Goal: Find specific page/section: Find specific page/section

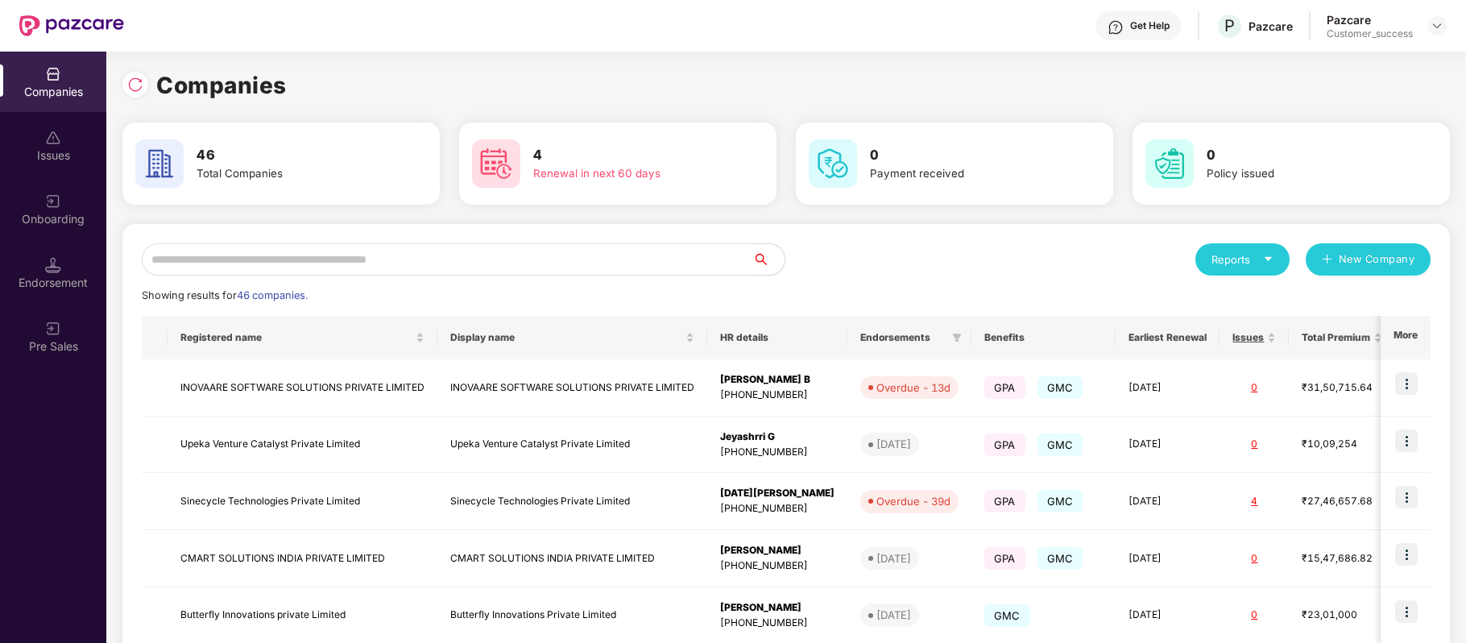
click at [369, 266] on input "text" at bounding box center [447, 259] width 610 height 32
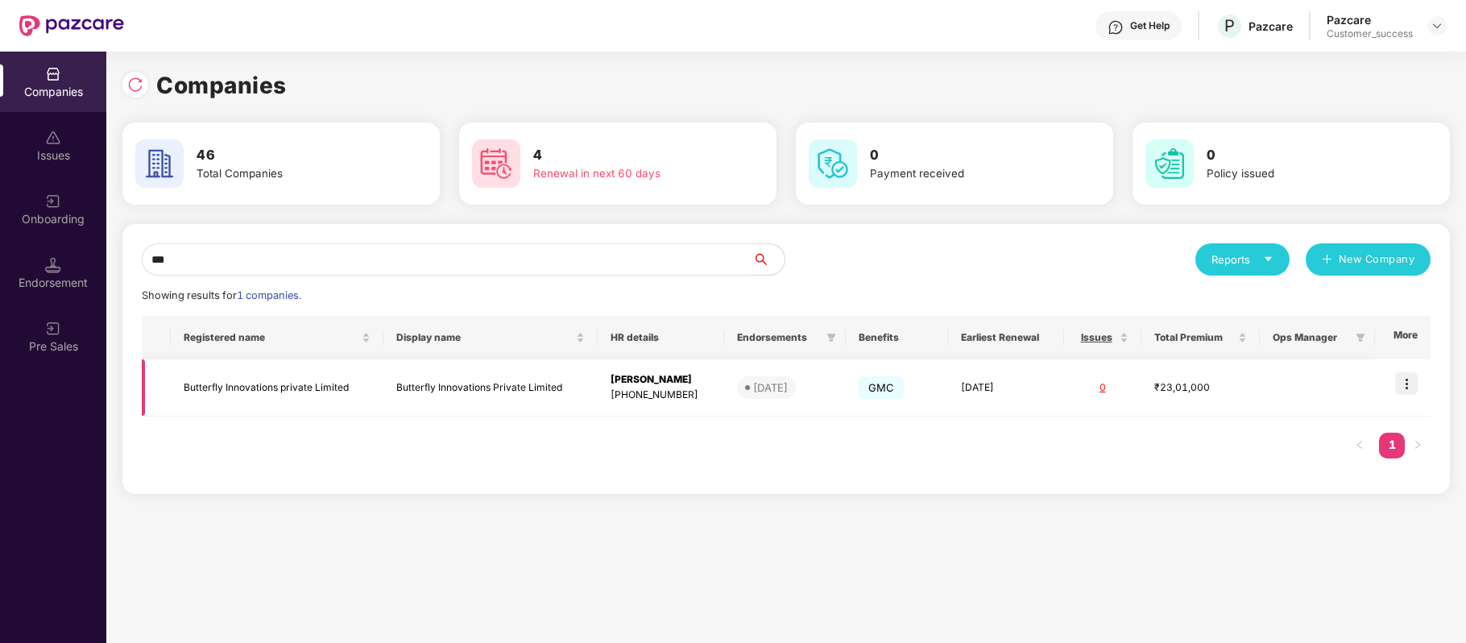
type input "***"
click at [1403, 381] on img at bounding box center [1406, 383] width 23 height 23
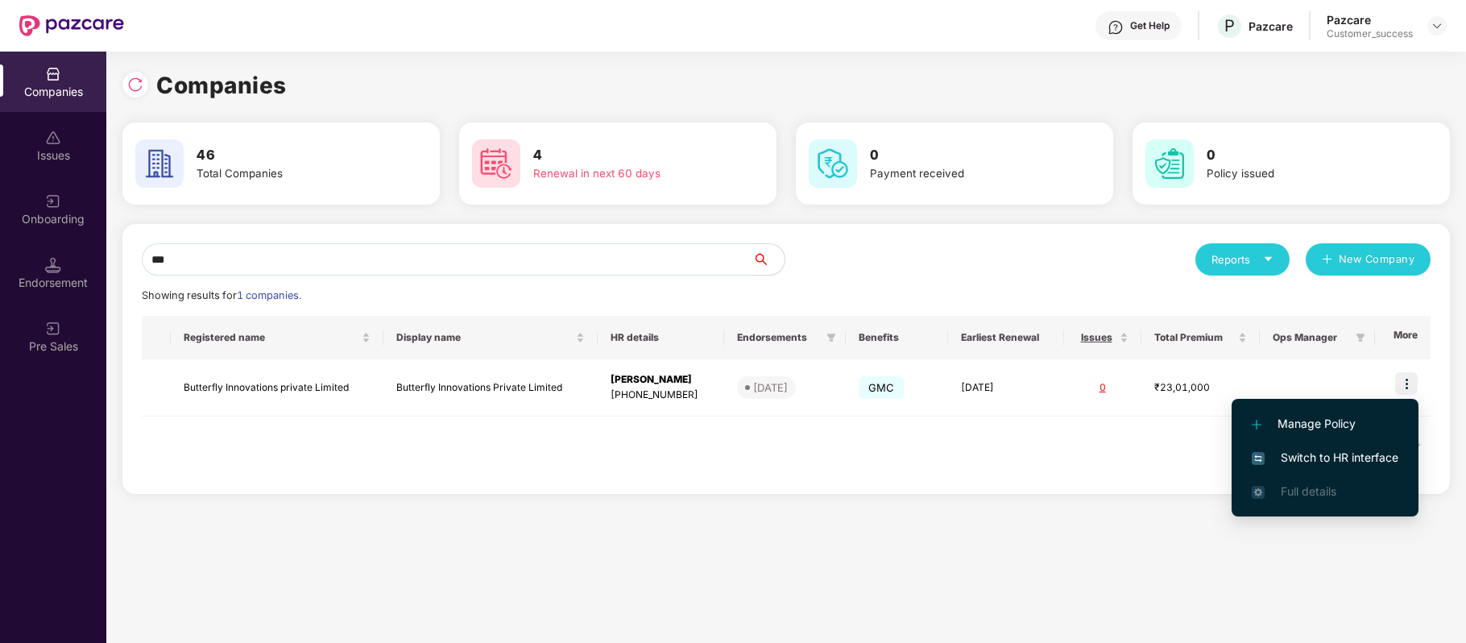
click at [1364, 445] on li "Switch to HR interface" at bounding box center [1324, 458] width 187 height 34
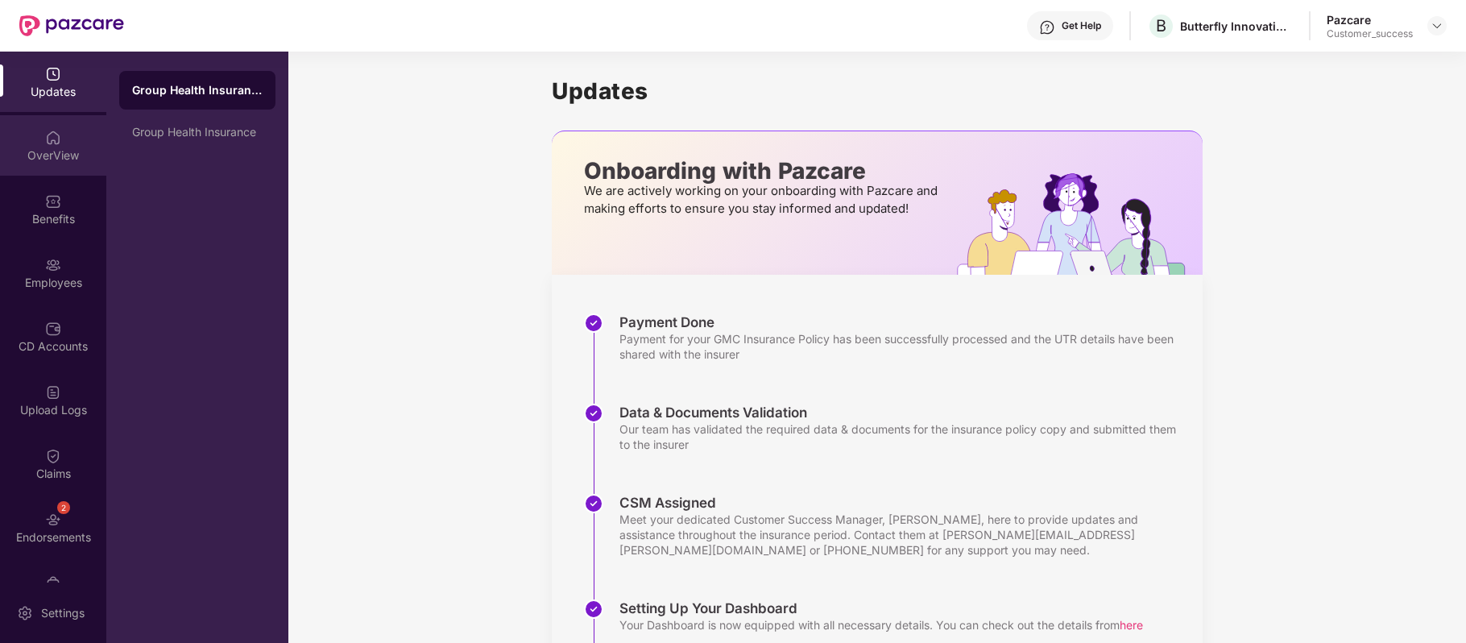
click at [55, 149] on div "OverView" at bounding box center [53, 155] width 106 height 16
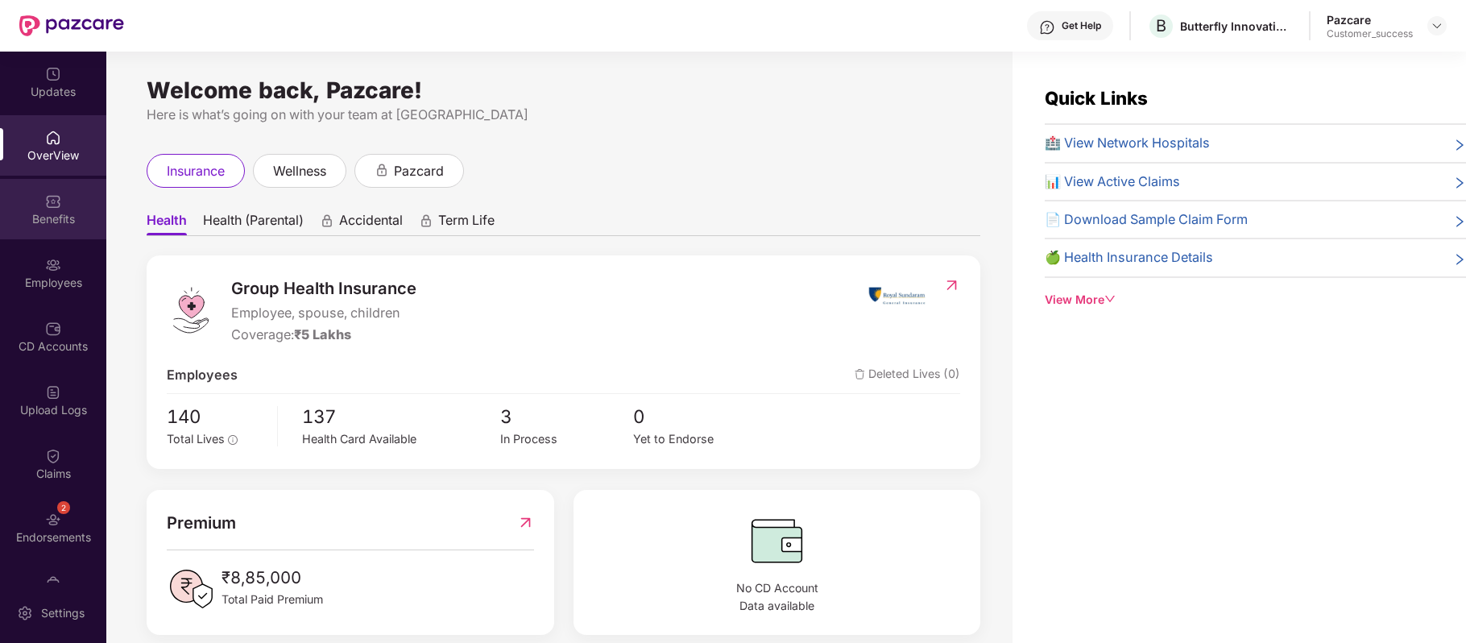
click at [58, 185] on div "Benefits" at bounding box center [53, 209] width 106 height 60
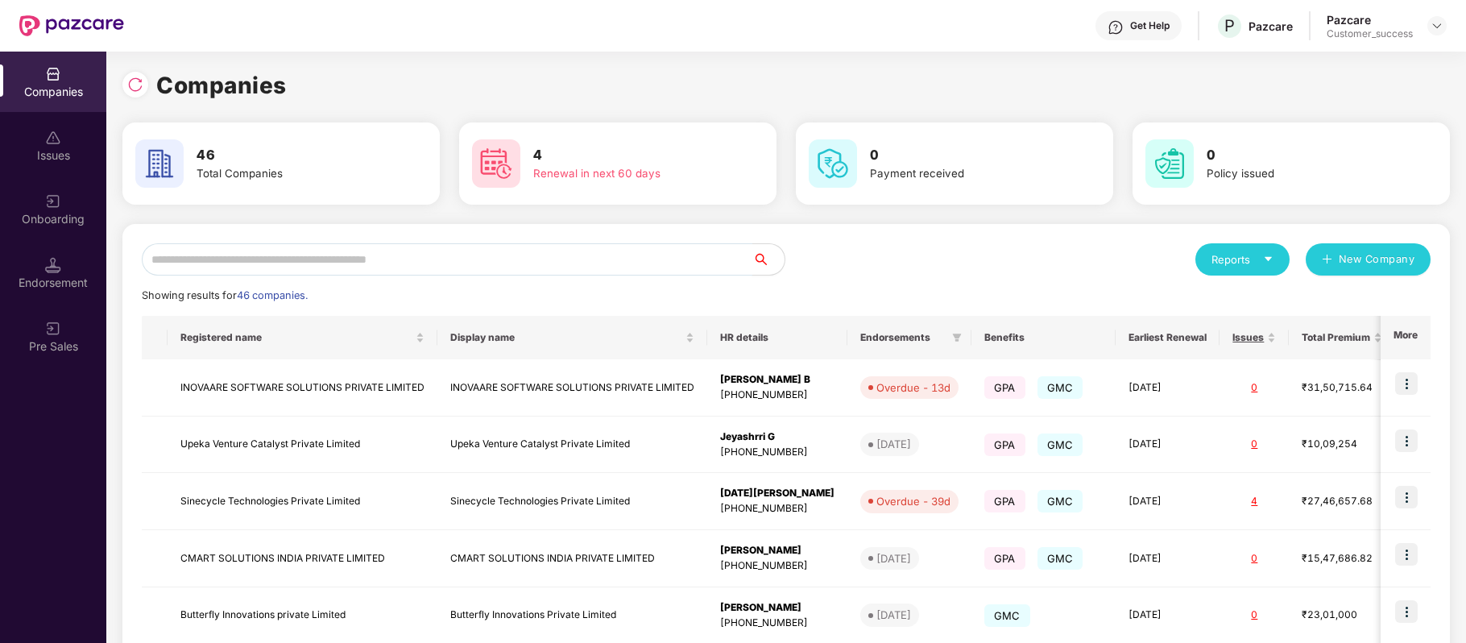
click at [364, 271] on input "text" at bounding box center [447, 259] width 610 height 32
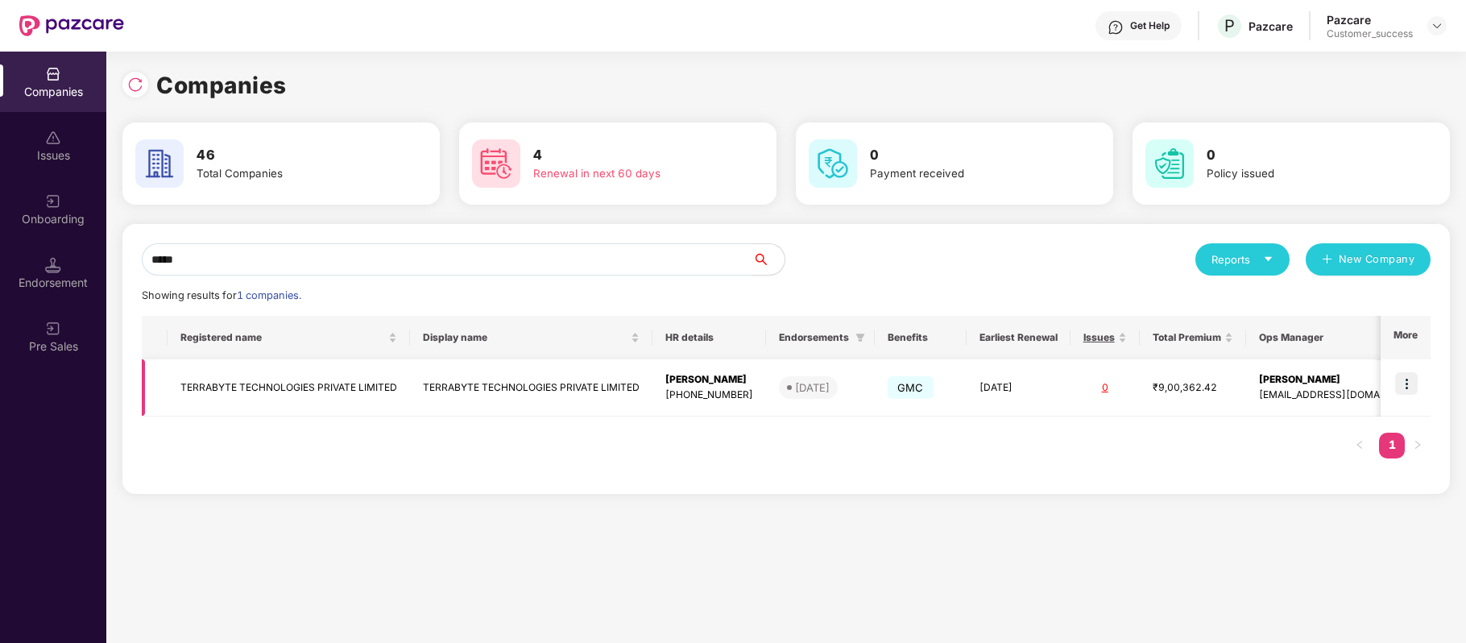
type input "*****"
click at [1411, 380] on img at bounding box center [1406, 383] width 23 height 23
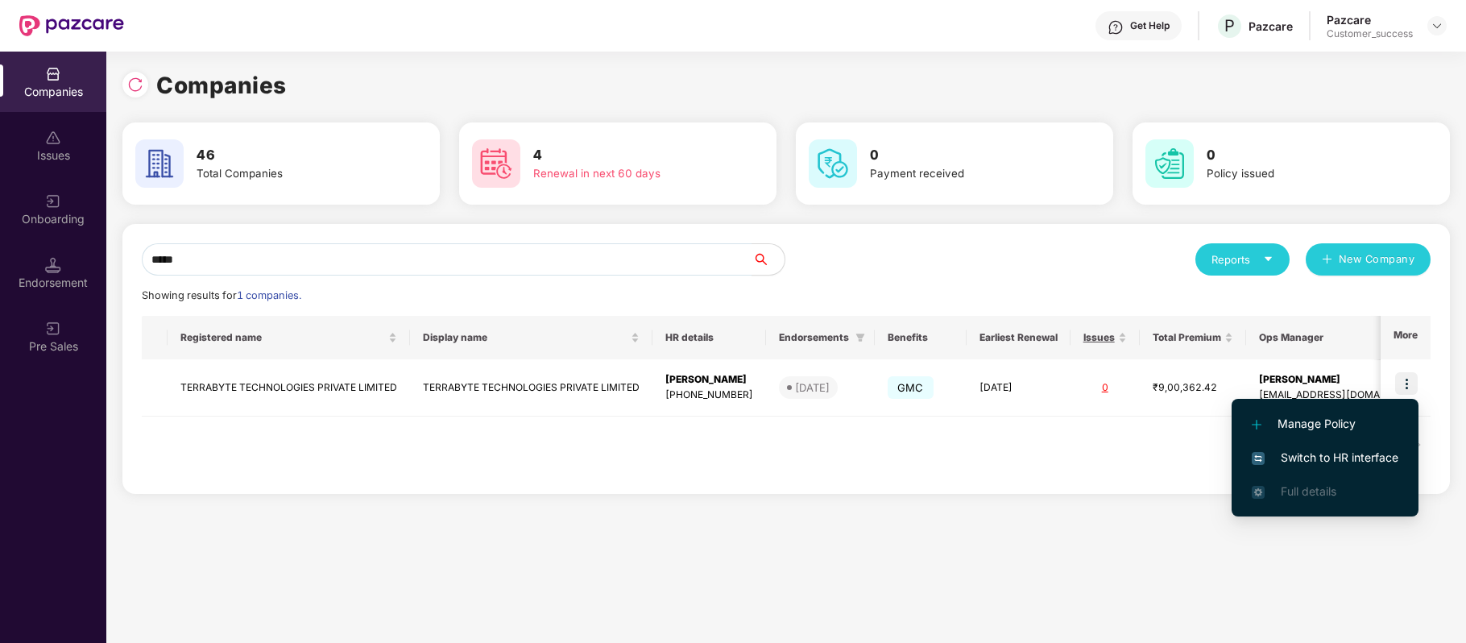
click at [1368, 453] on span "Switch to HR interface" at bounding box center [1325, 458] width 147 height 18
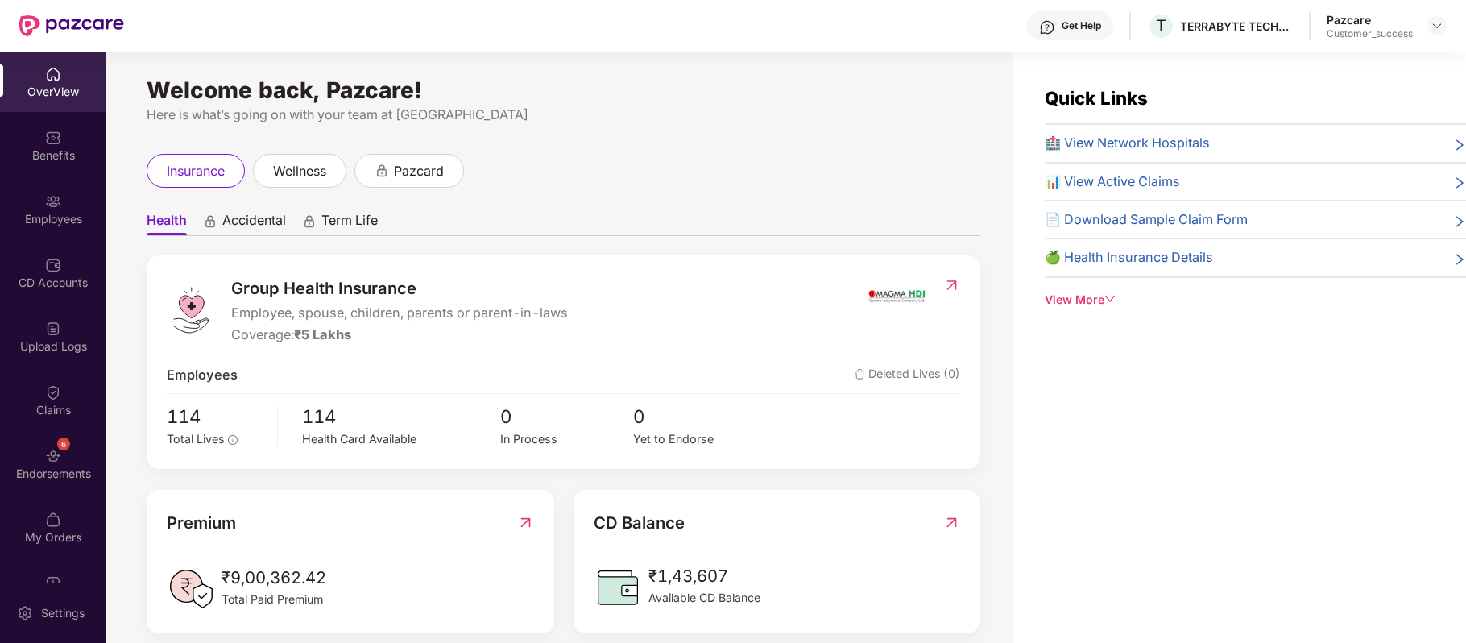
click at [45, 203] on img at bounding box center [53, 201] width 16 height 16
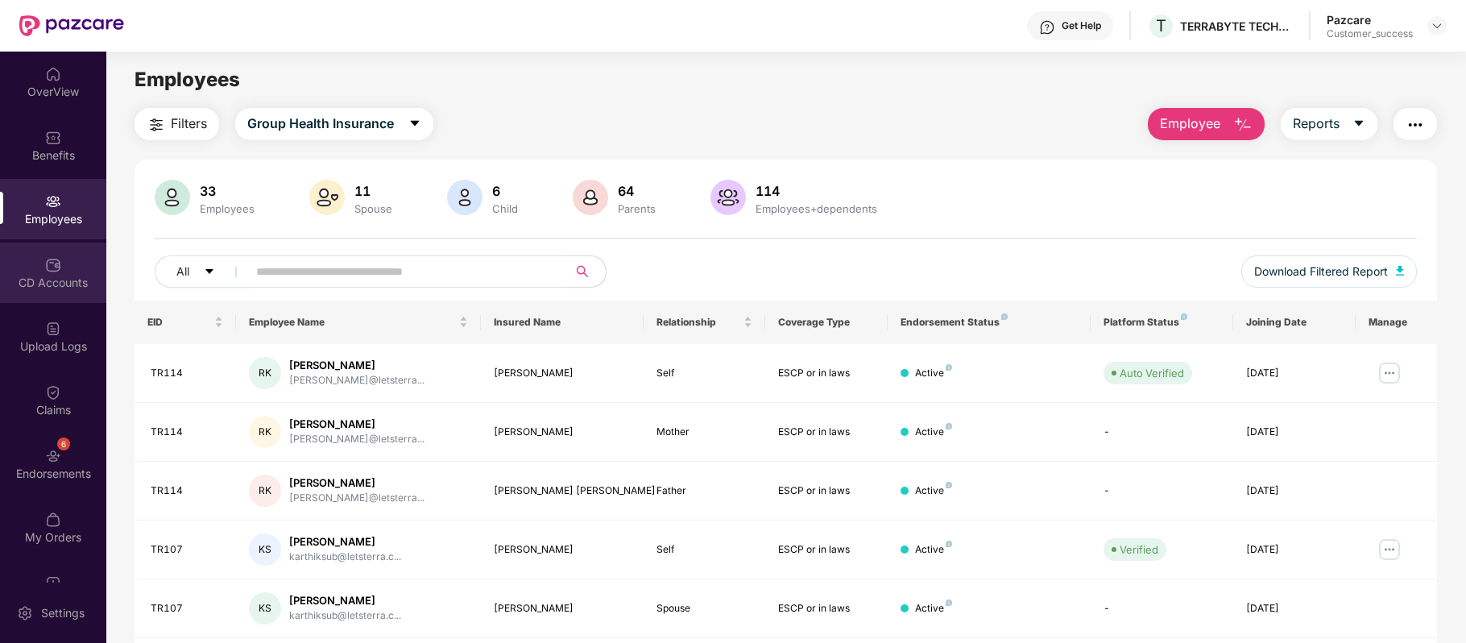
click at [58, 271] on img at bounding box center [53, 265] width 16 height 16
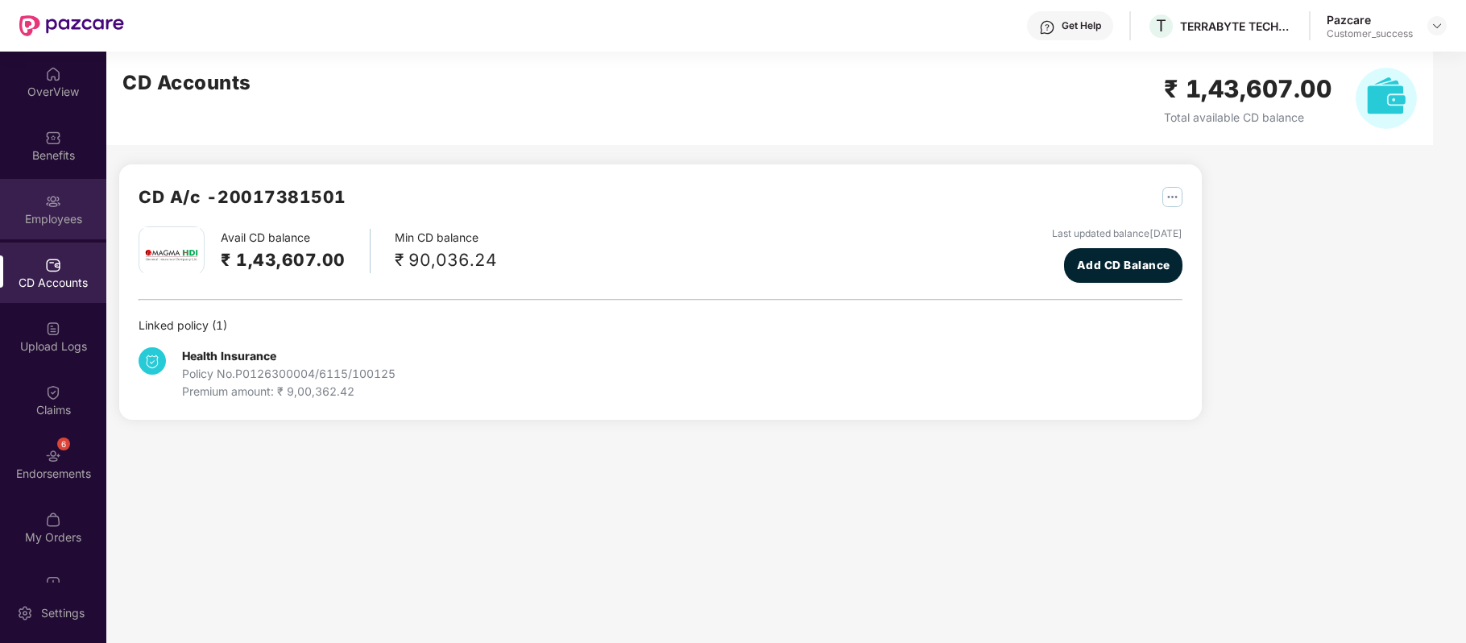
click at [52, 197] on img at bounding box center [53, 201] width 16 height 16
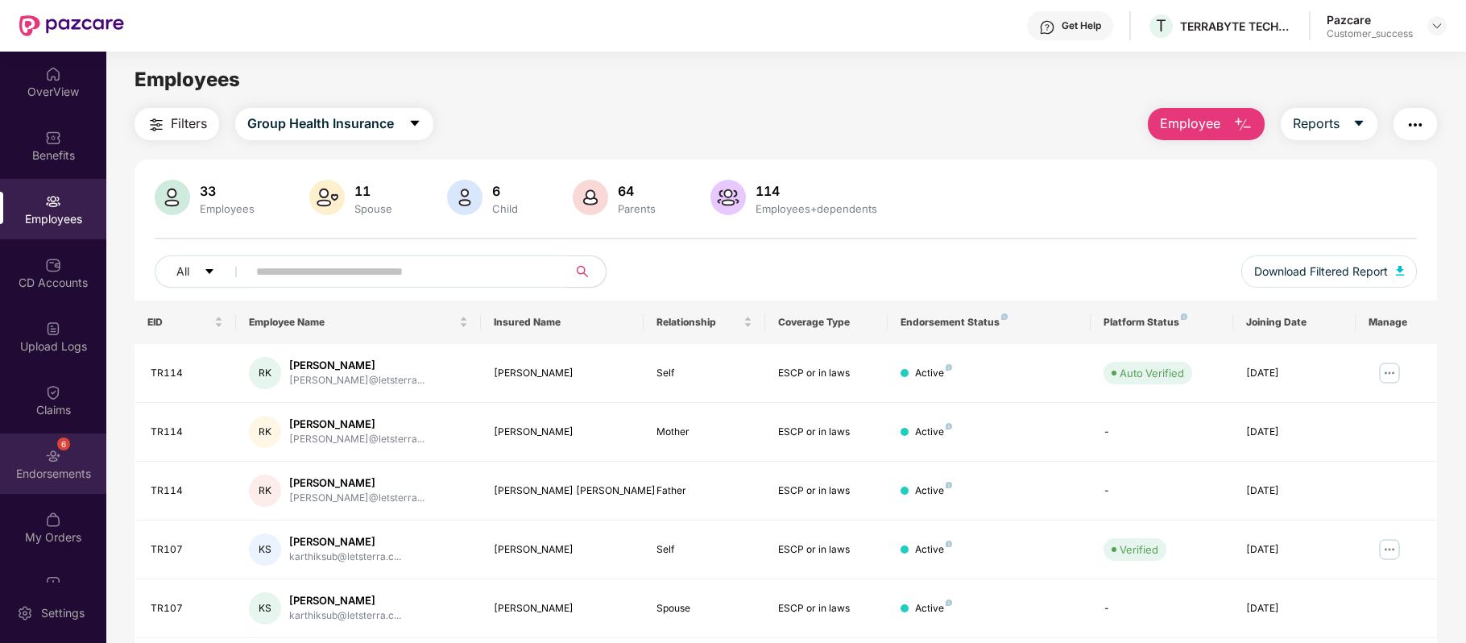
click at [62, 445] on div "6" at bounding box center [63, 443] width 13 height 13
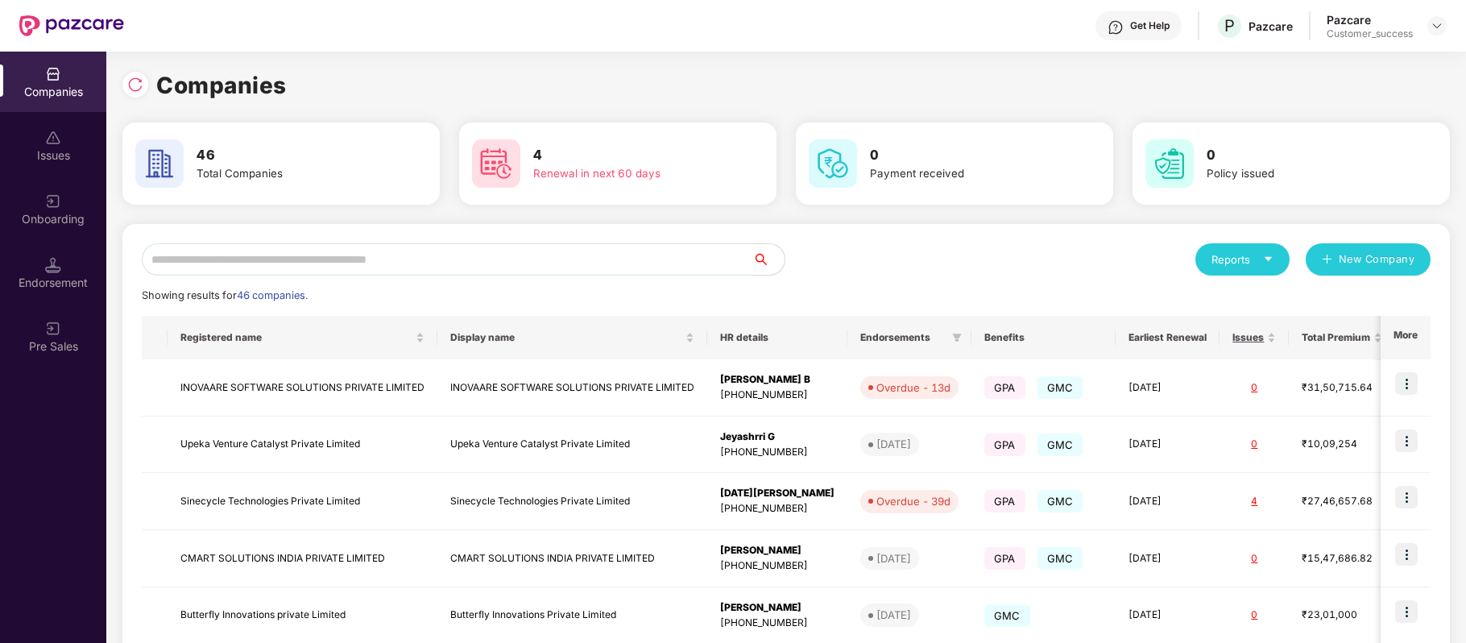
click at [361, 262] on input "text" at bounding box center [447, 259] width 610 height 32
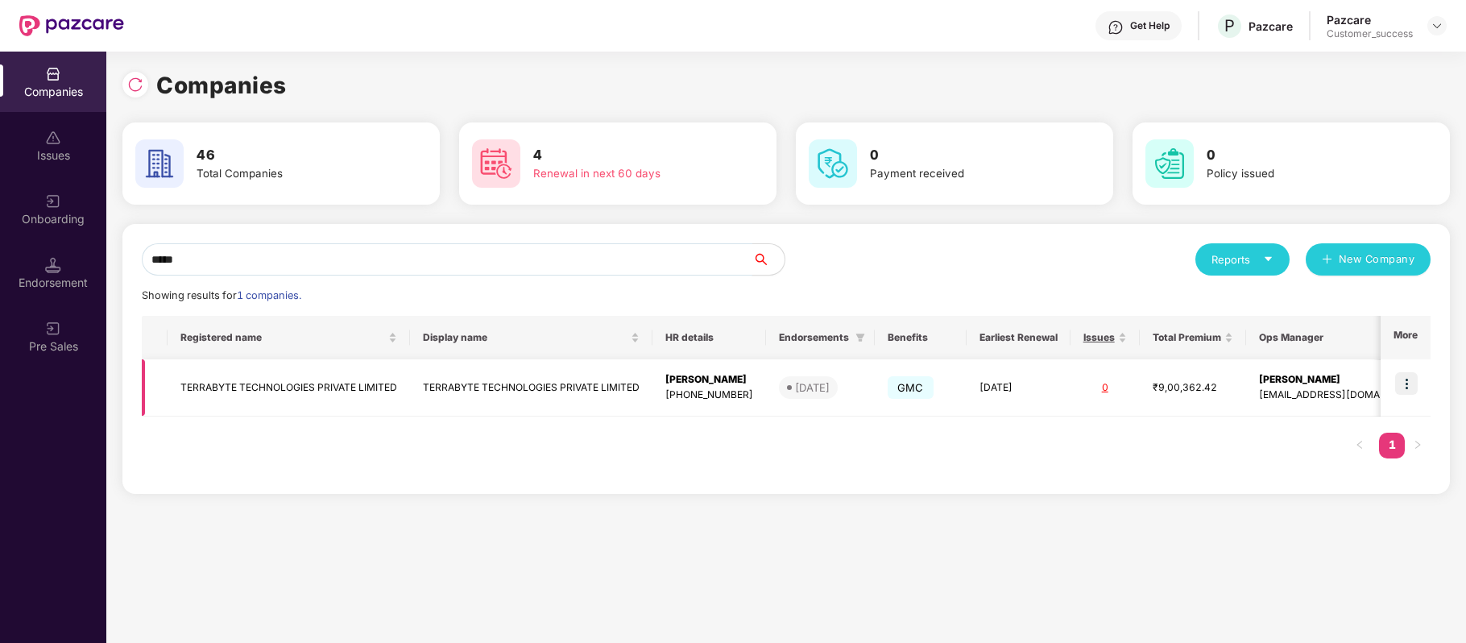
scroll to position [0, 1]
type input "*****"
click at [279, 393] on td "TERRABYTE TECHNOLOGIES PRIVATE LIMITED" at bounding box center [288, 387] width 242 height 57
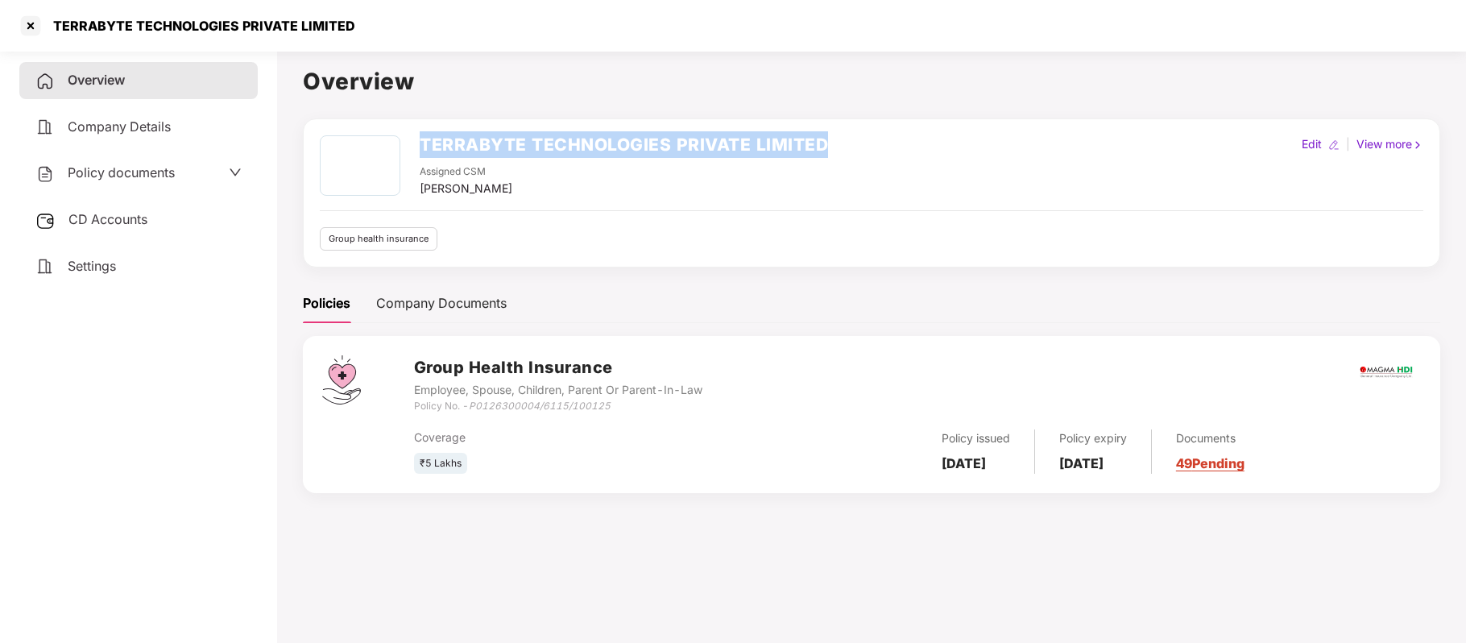
drag, startPoint x: 422, startPoint y: 147, endPoint x: 829, endPoint y: 137, distance: 406.8
click at [829, 137] on div "TERRABYTE TECHNOLOGIES PRIVATE LIMITED Assigned CSM [PERSON_NAME] Edit | View m…" at bounding box center [871, 166] width 1103 height 62
copy h2 "TERRABYTE TECHNOLOGIES PRIVATE LIMITED"
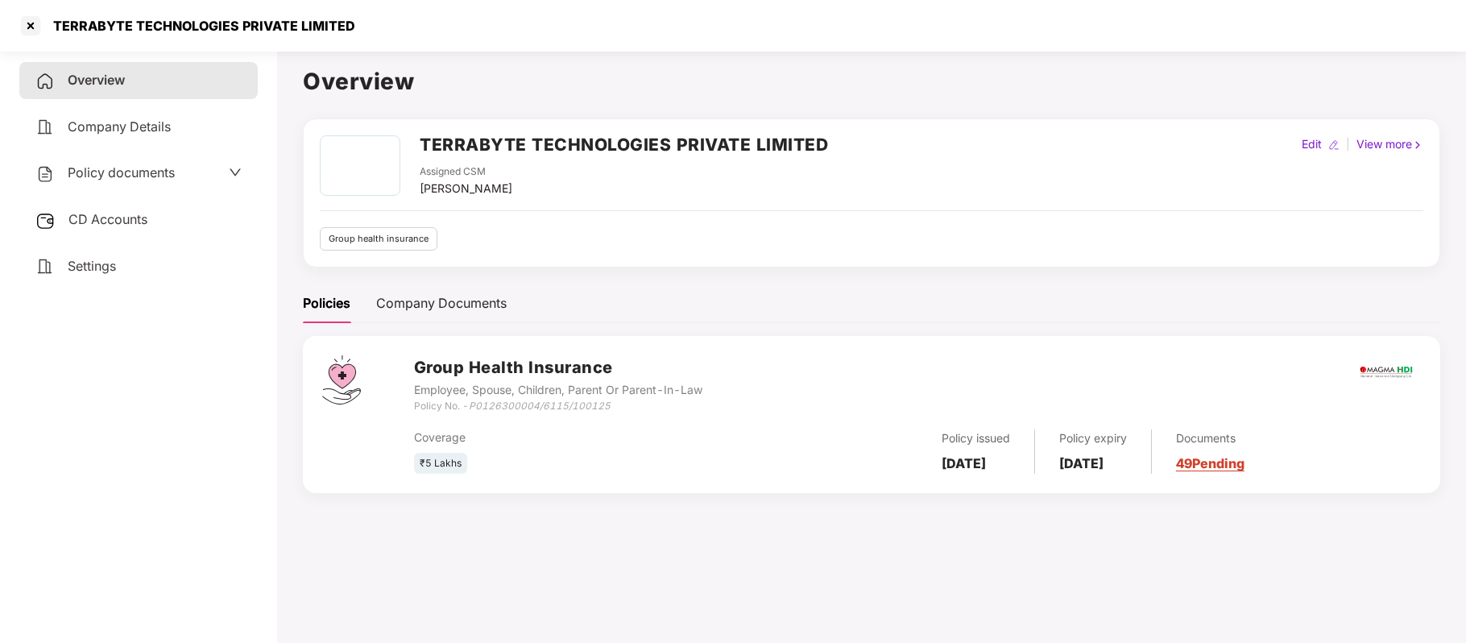
click at [590, 68] on h1 "Overview" at bounding box center [871, 81] width 1137 height 35
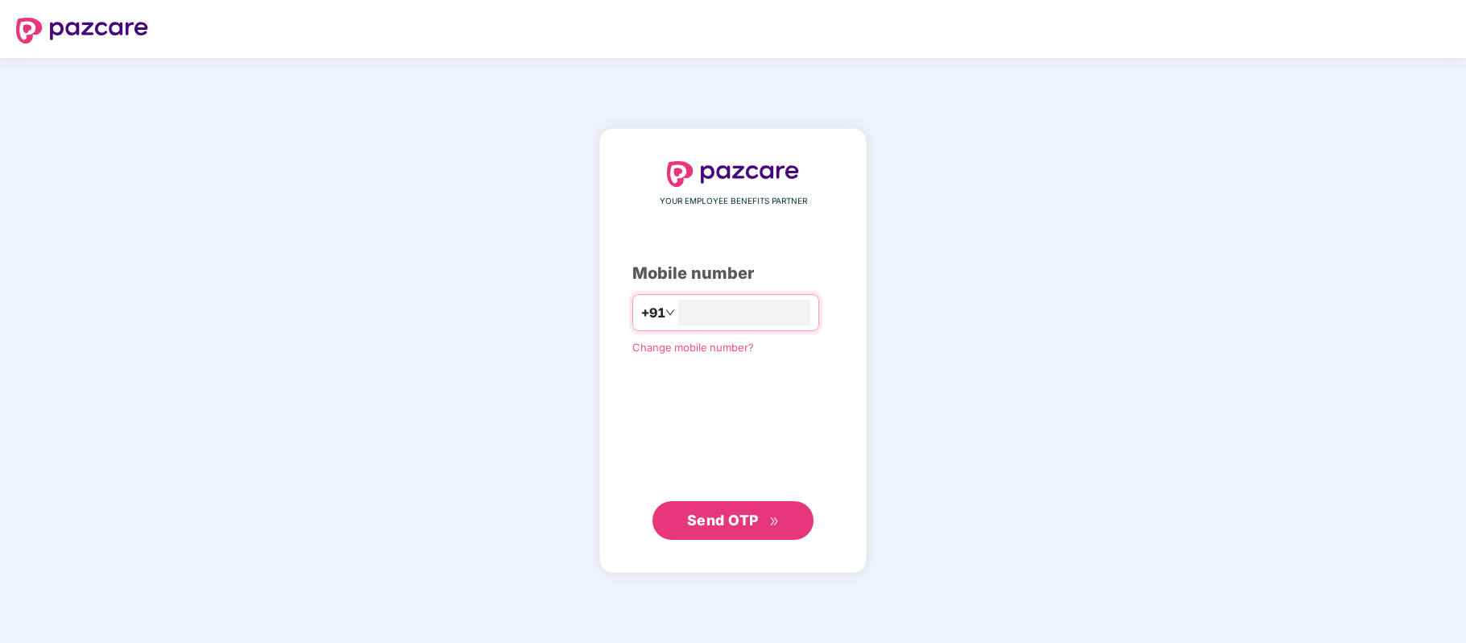
type input "**********"
click at [712, 510] on span "Send OTP" at bounding box center [733, 519] width 93 height 23
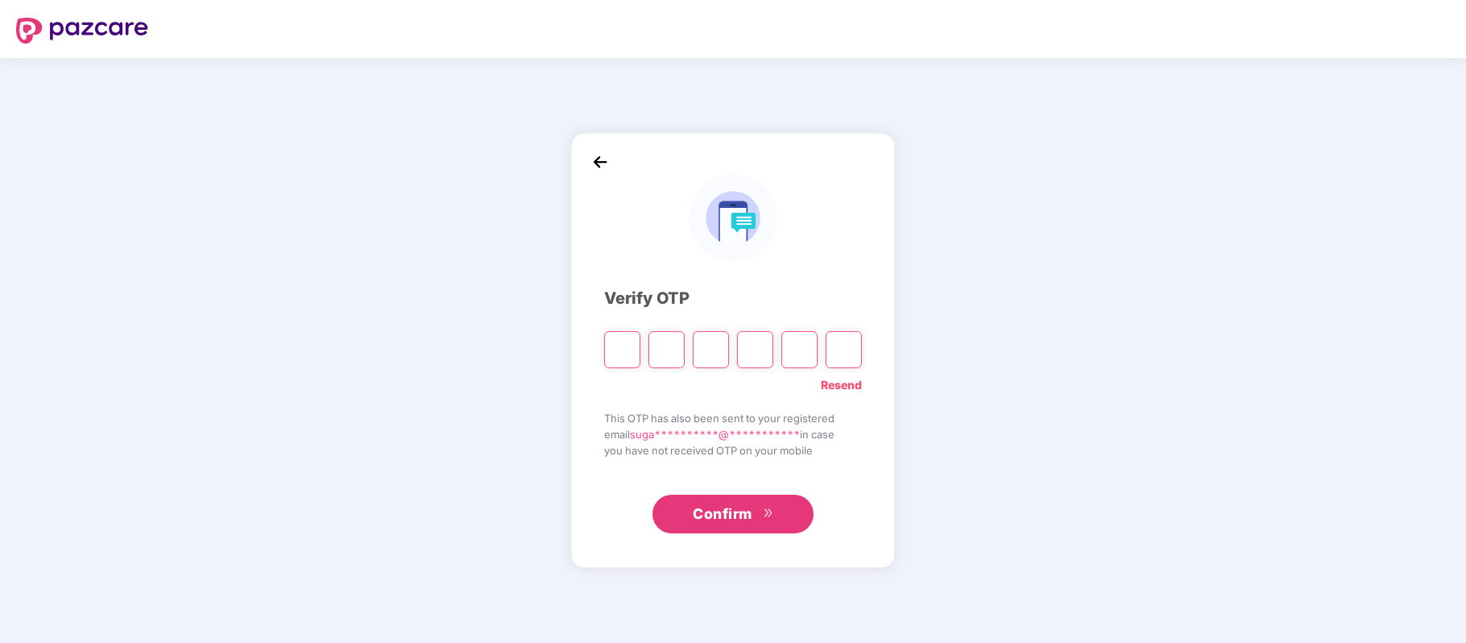
paste input "*"
type input "*"
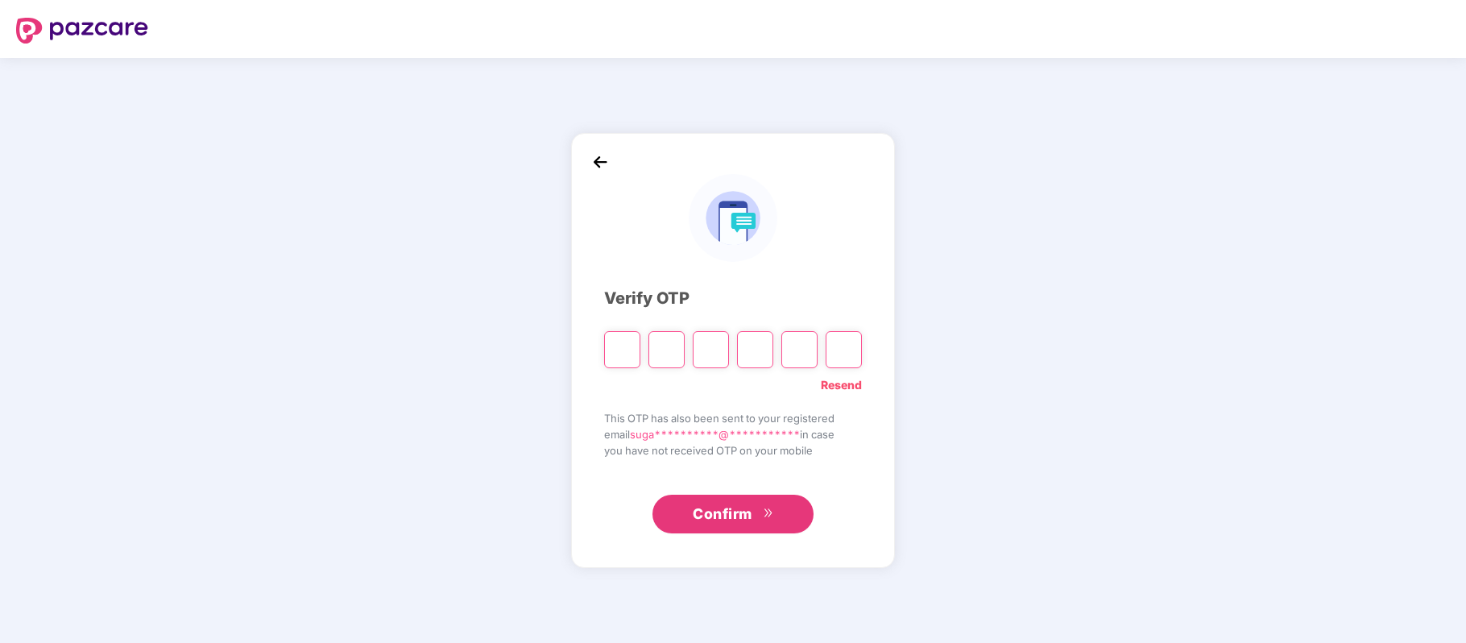
type input "*"
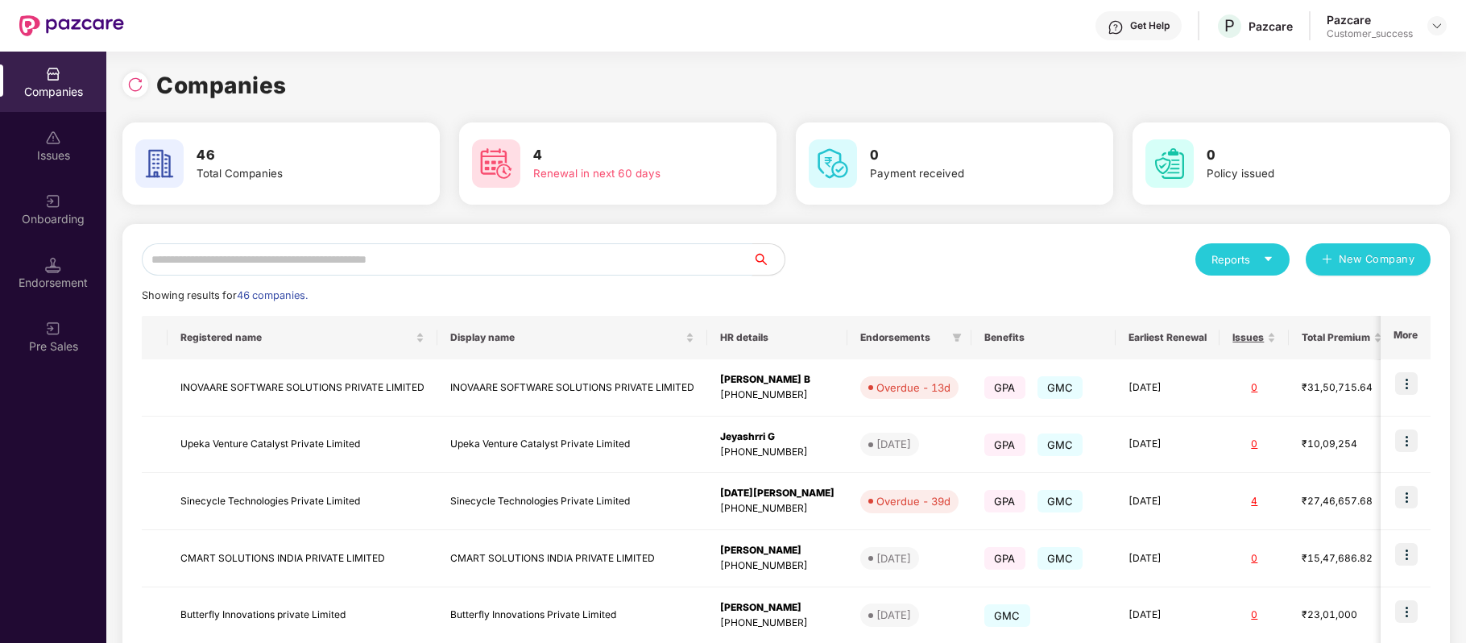
click at [361, 259] on input "text" at bounding box center [447, 259] width 610 height 32
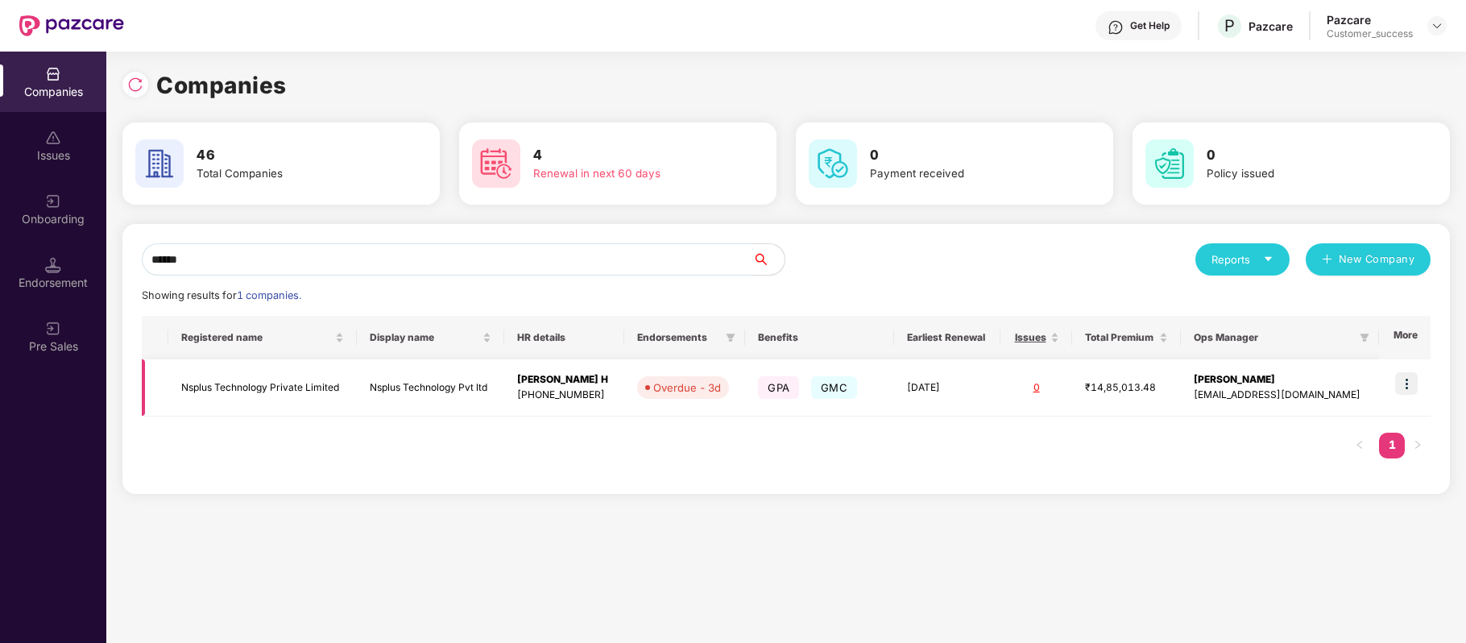
type input "******"
click at [1408, 382] on img at bounding box center [1406, 383] width 23 height 23
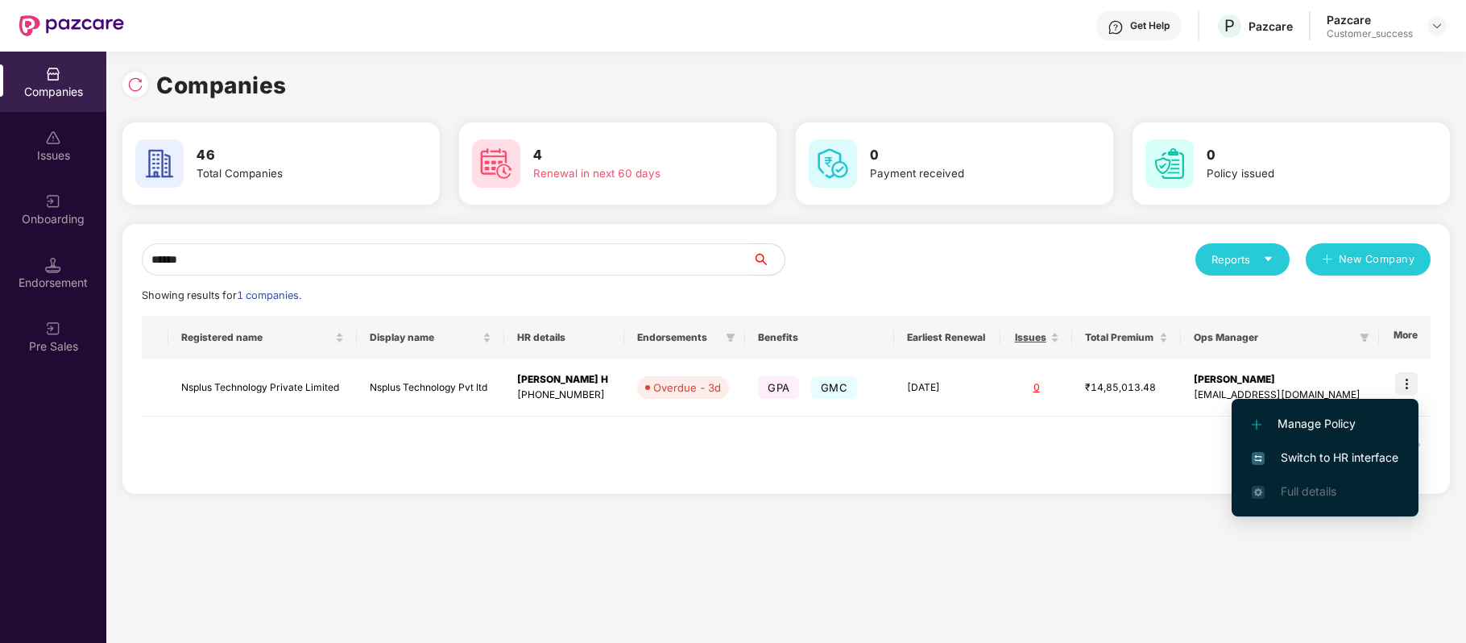
click at [1377, 458] on span "Switch to HR interface" at bounding box center [1325, 458] width 147 height 18
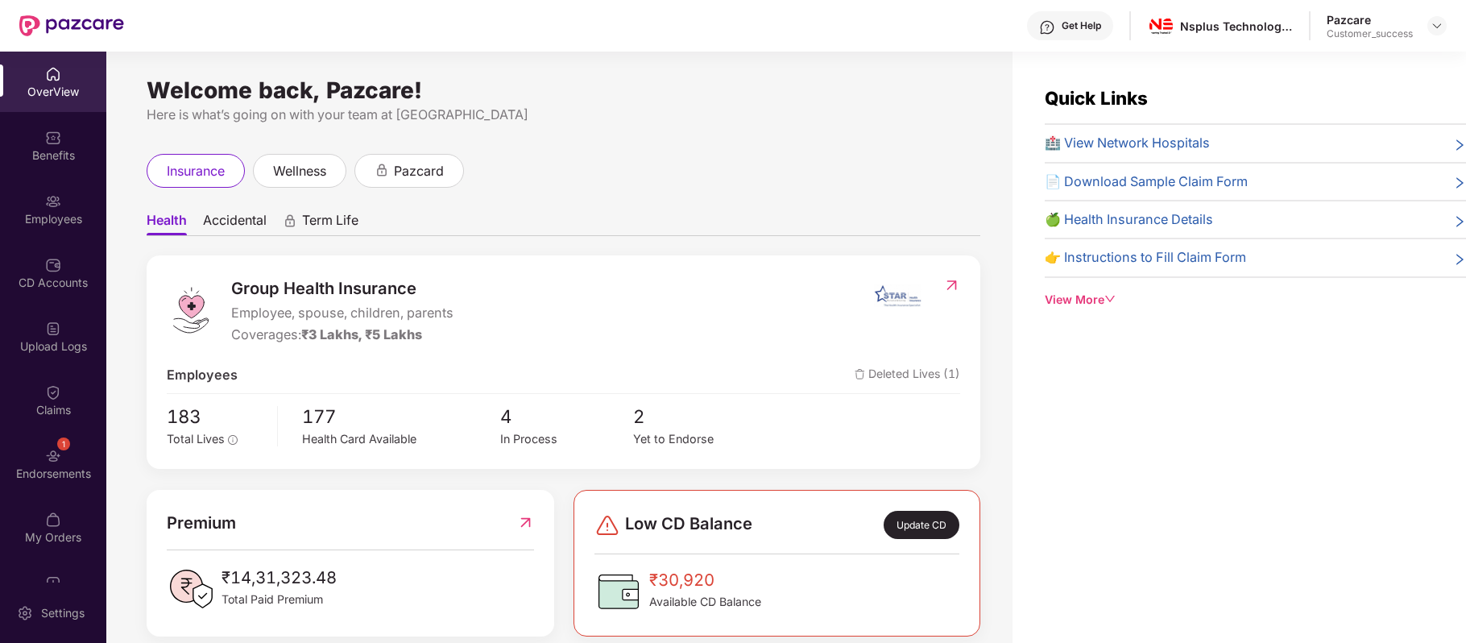
click at [45, 287] on div "CD Accounts" at bounding box center [53, 283] width 106 height 16
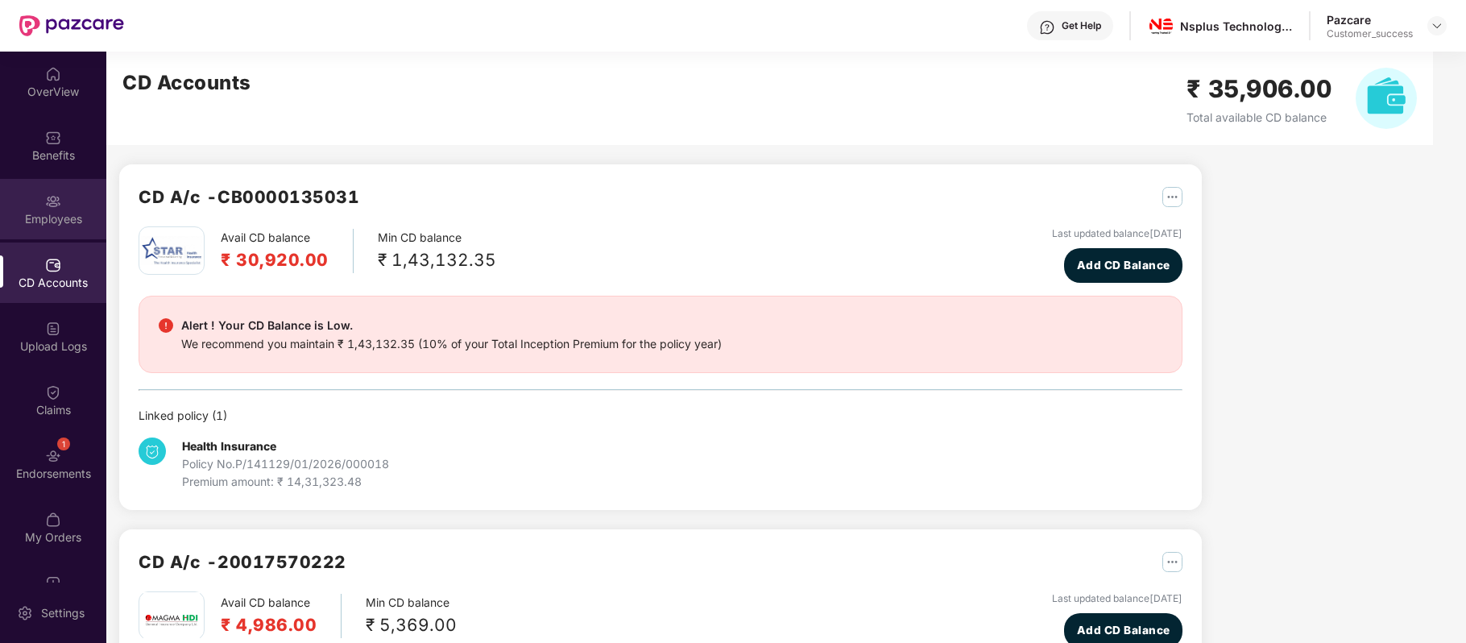
click at [40, 207] on div "Employees" at bounding box center [53, 209] width 106 height 60
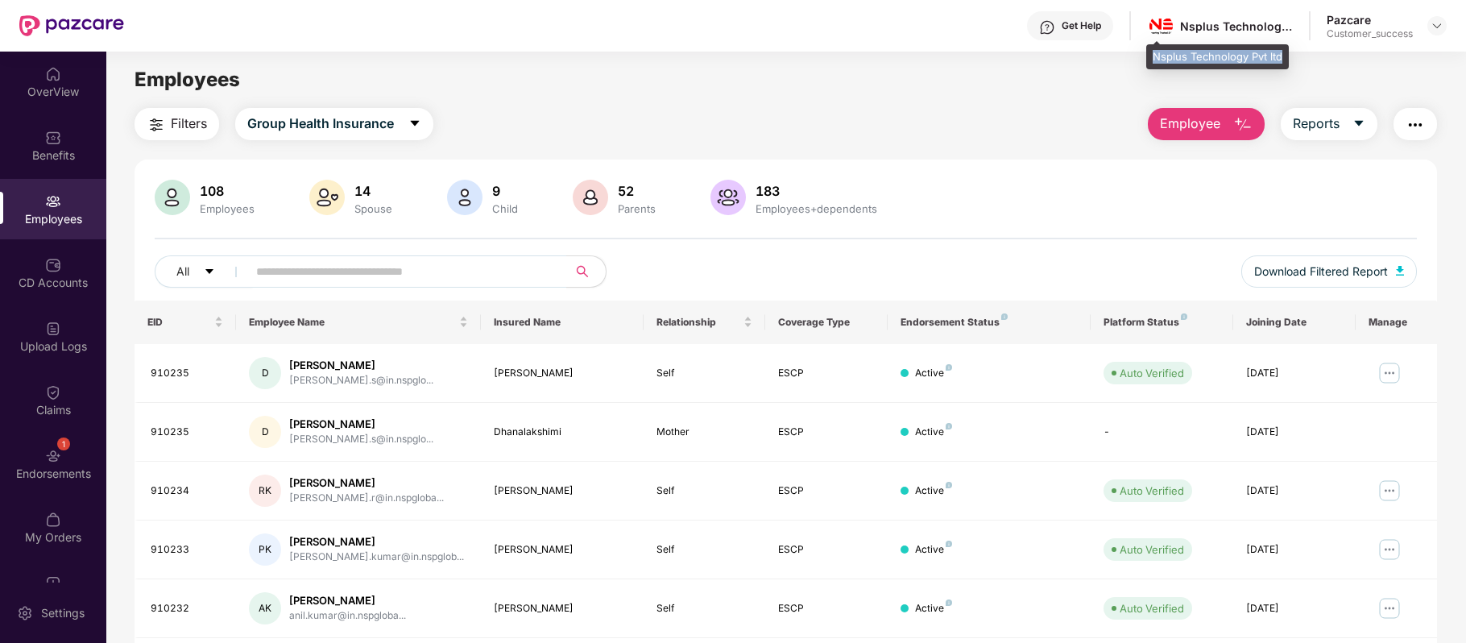
drag, startPoint x: 1150, startPoint y: 56, endPoint x: 1280, endPoint y: 64, distance: 129.9
click at [1280, 64] on div "Nsplus Technology Pvt ltd" at bounding box center [1217, 57] width 143 height 26
copy div "Nsplus Technology Pvt ltd"
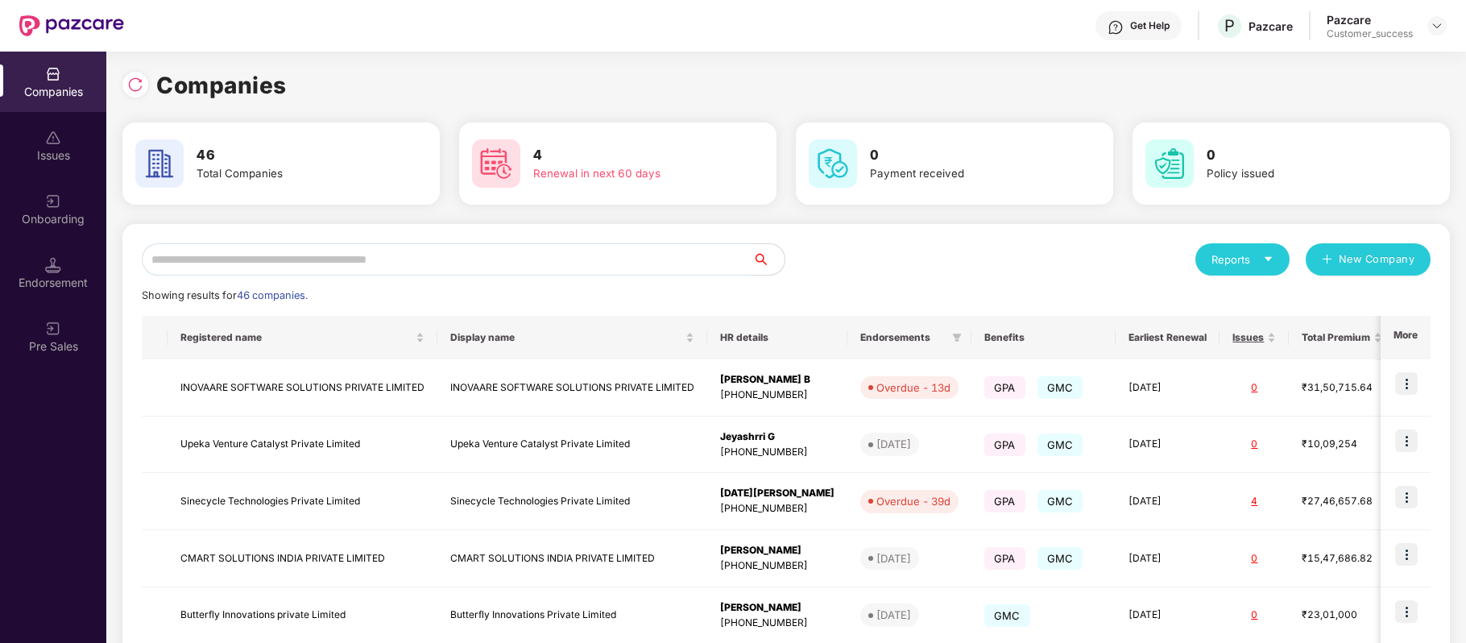
click at [424, 265] on input "text" at bounding box center [447, 259] width 610 height 32
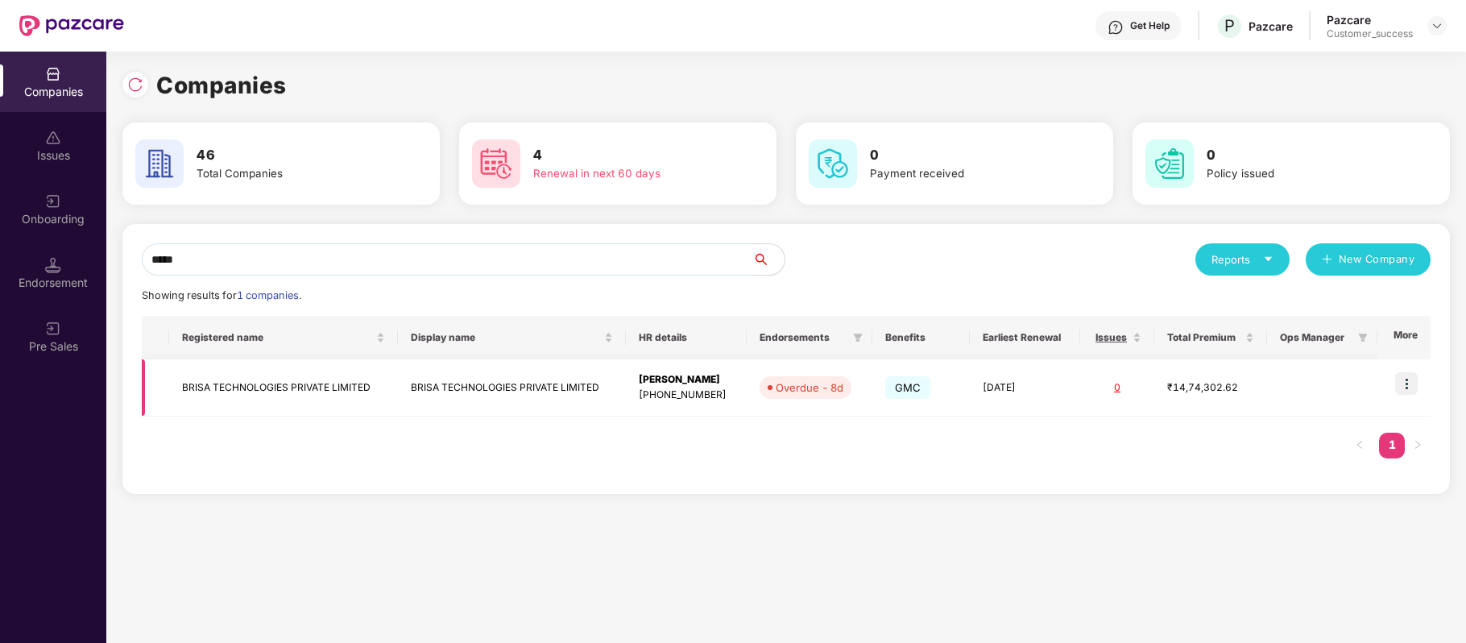
type input "*****"
click at [1408, 378] on img at bounding box center [1406, 383] width 23 height 23
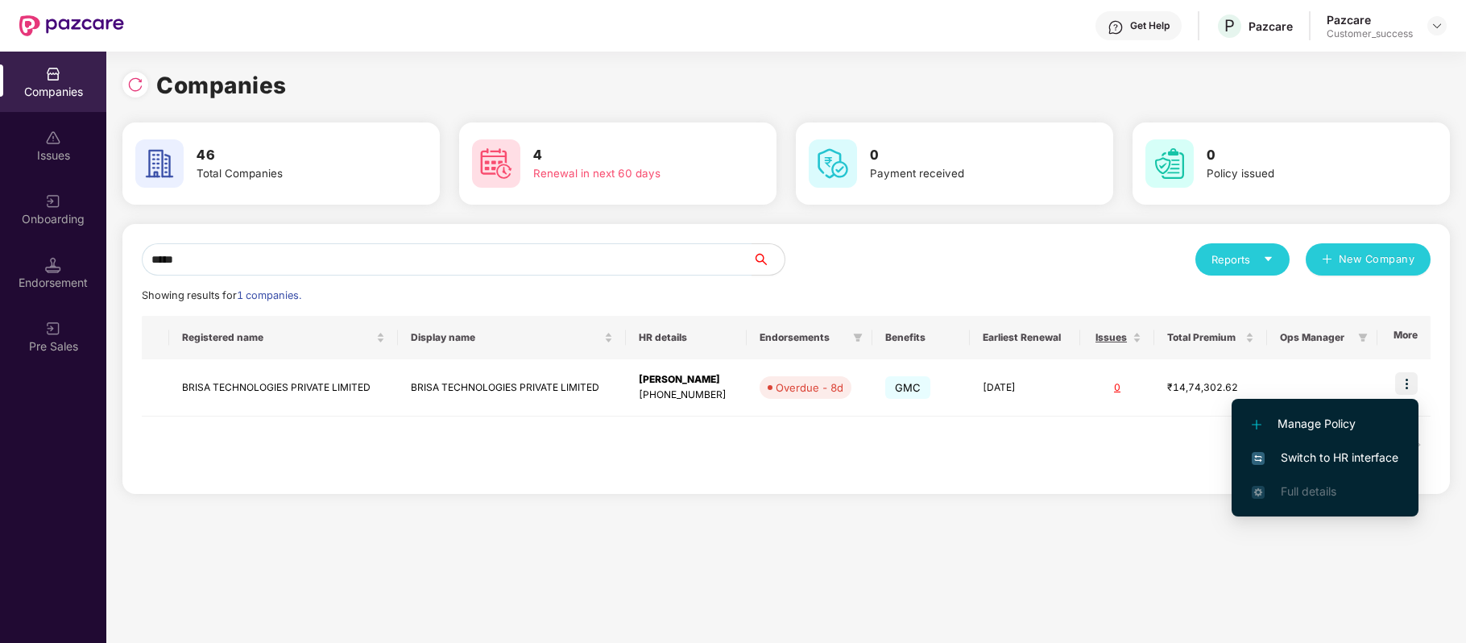
click at [1366, 451] on span "Switch to HR interface" at bounding box center [1325, 458] width 147 height 18
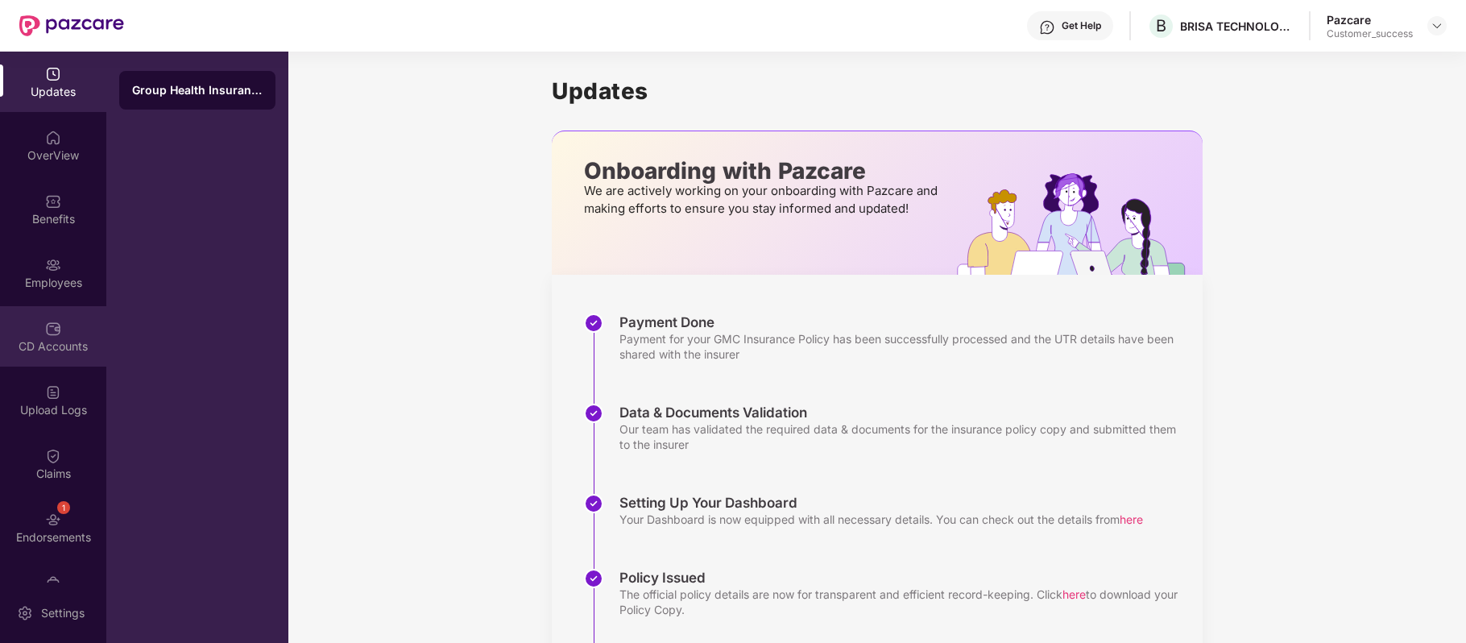
click at [46, 332] on img at bounding box center [53, 329] width 16 height 16
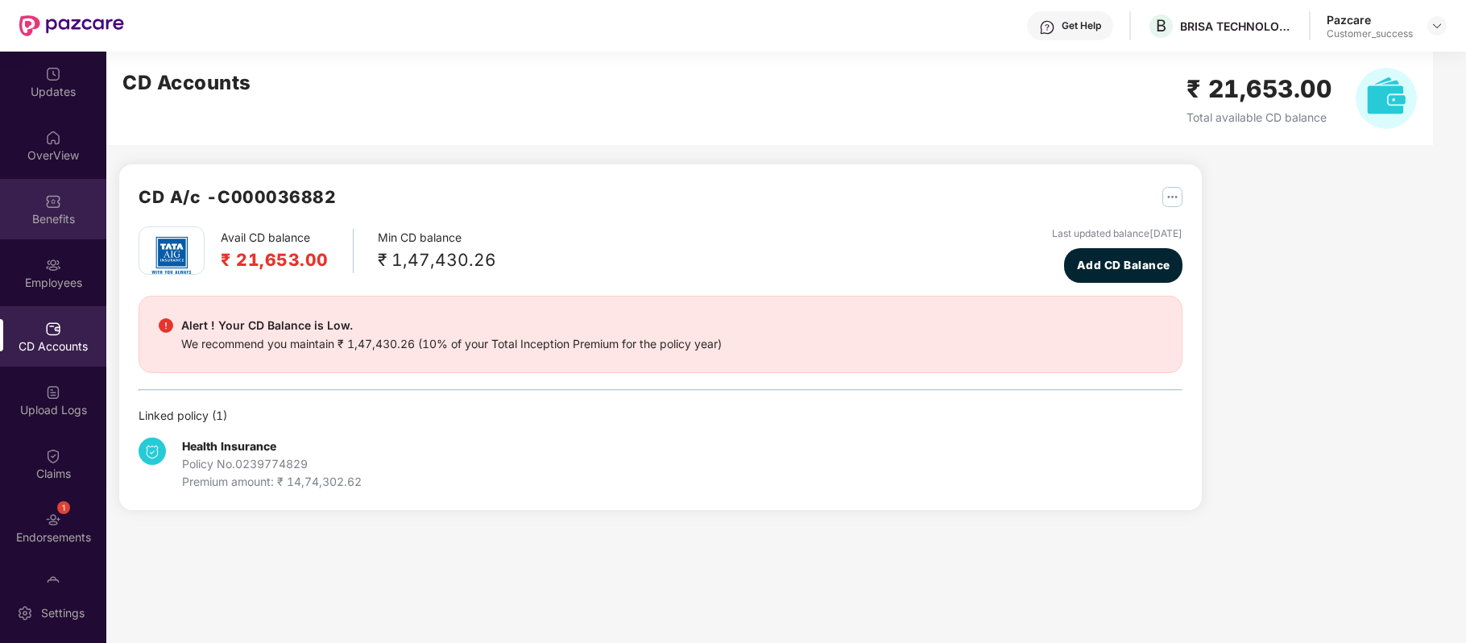
click at [56, 209] on div "Benefits" at bounding box center [53, 209] width 106 height 60
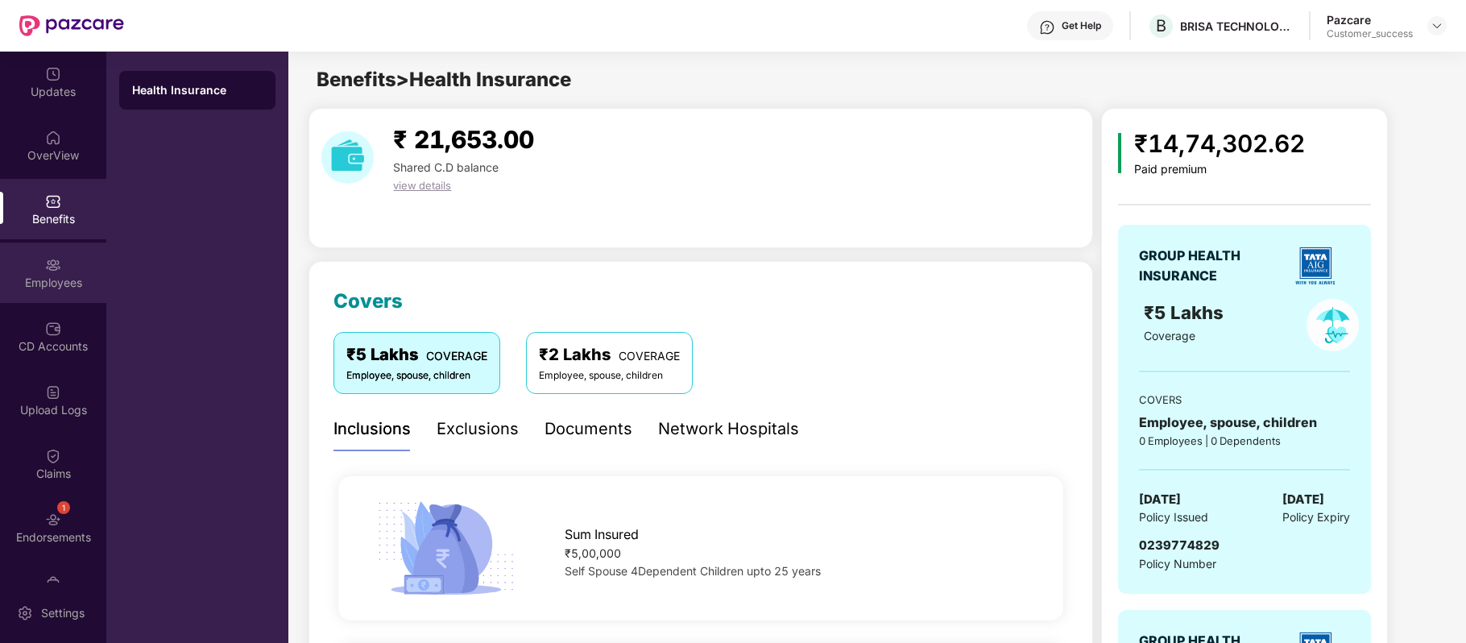
click at [55, 269] on img at bounding box center [53, 265] width 16 height 16
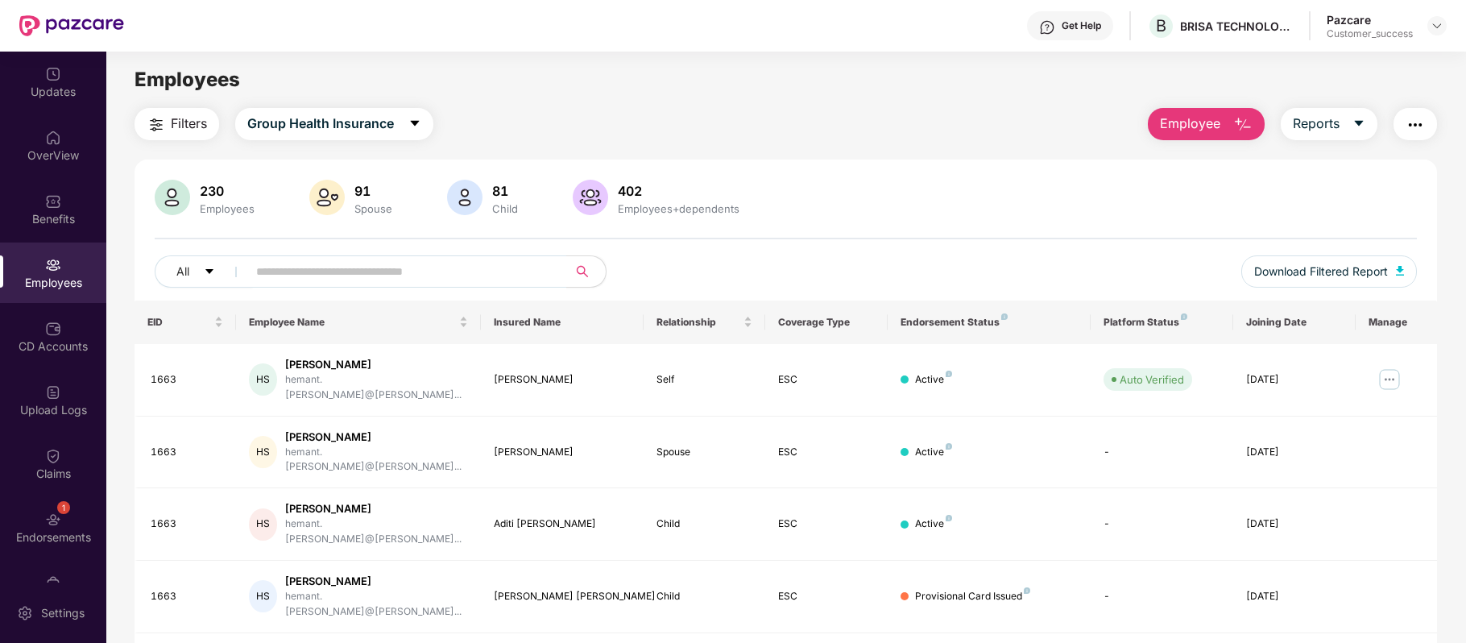
click at [168, 132] on button "Filters" at bounding box center [176, 124] width 85 height 32
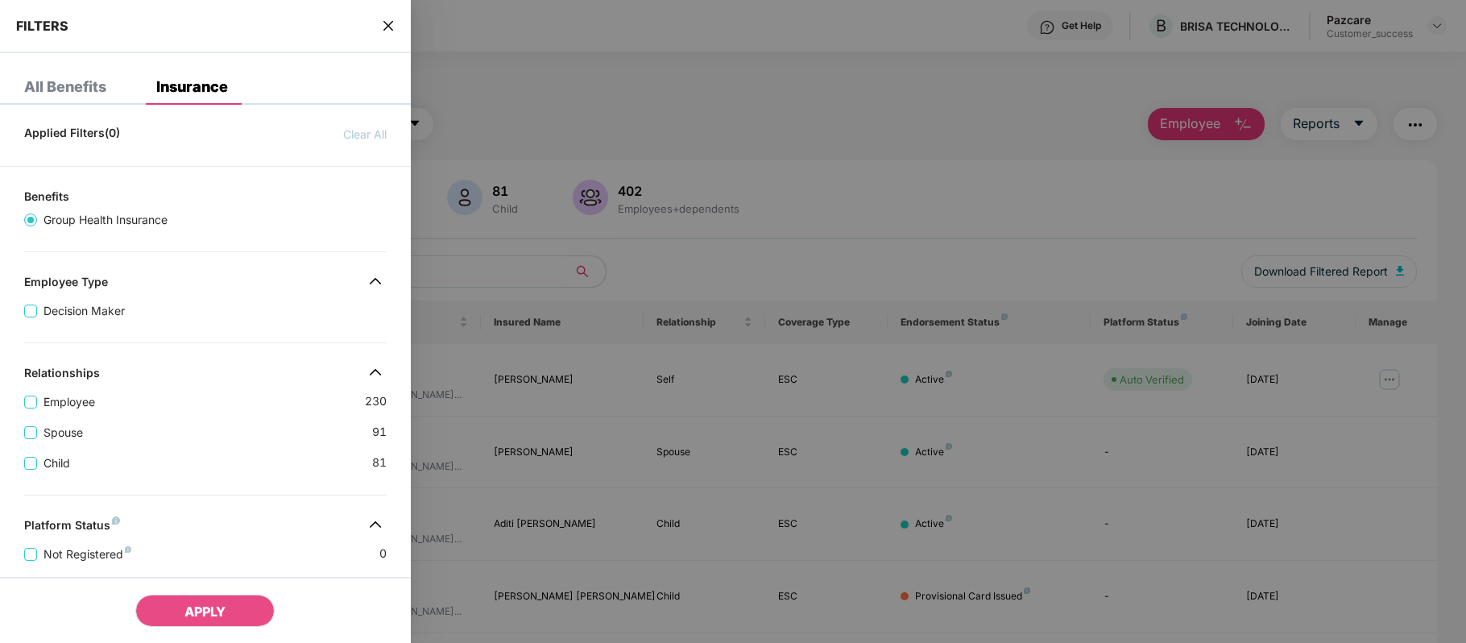
scroll to position [394, 0]
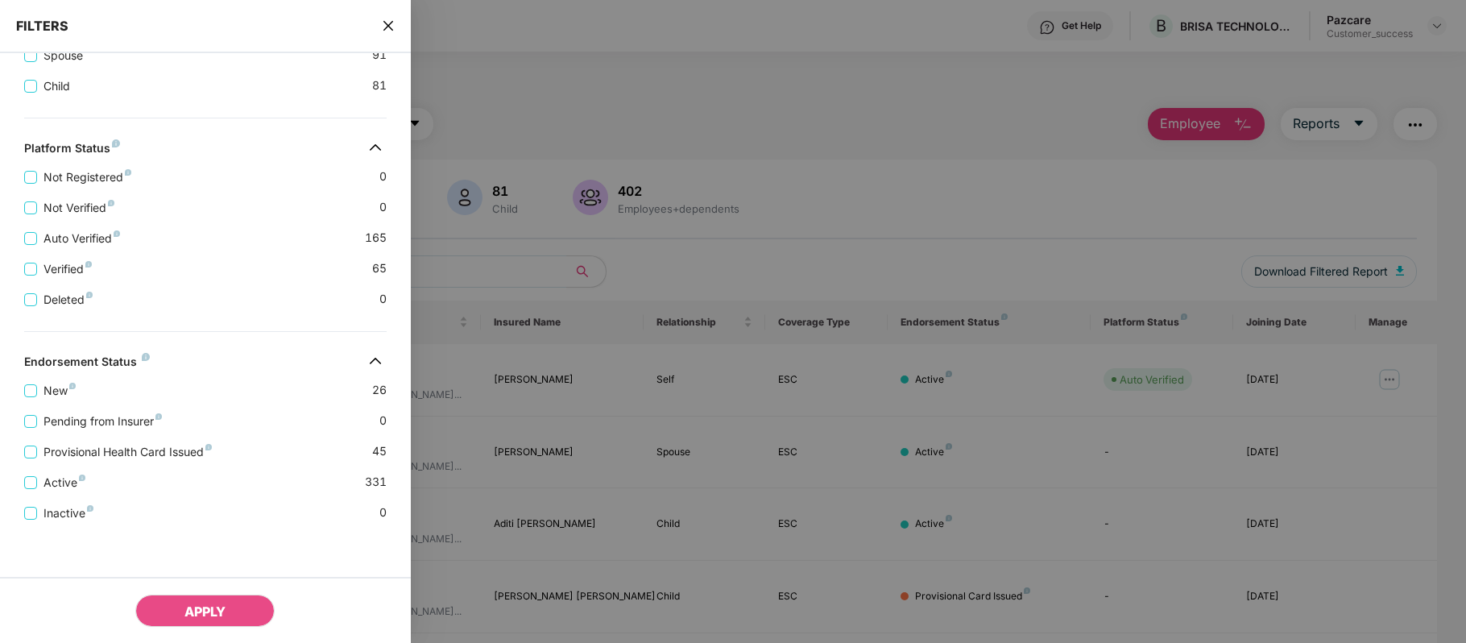
click at [330, 457] on div "Provisional Health Card Issued 45" at bounding box center [205, 445] width 362 height 31
click at [330, 440] on div "Provisional Health Card Issued 45" at bounding box center [205, 445] width 362 height 31
click at [184, 448] on span "Provisional Health Card Issued" at bounding box center [127, 452] width 181 height 18
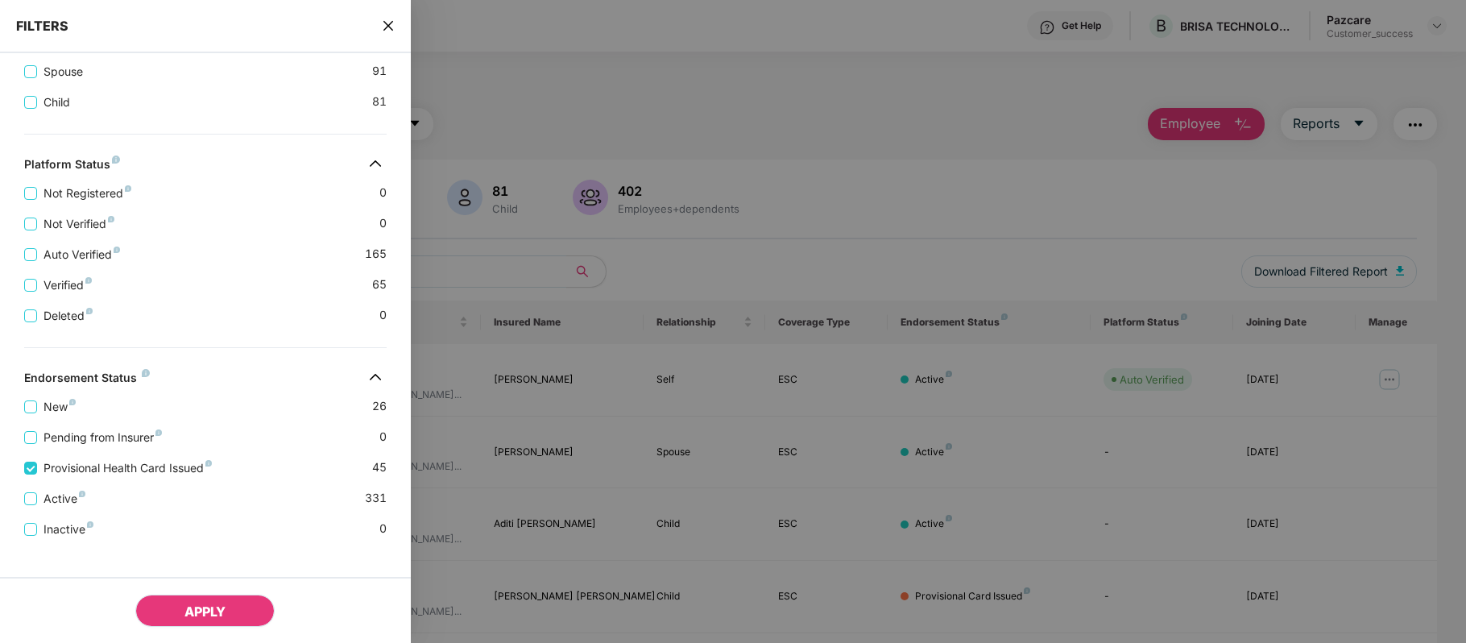
click at [204, 613] on span "APPLY" at bounding box center [204, 611] width 41 height 16
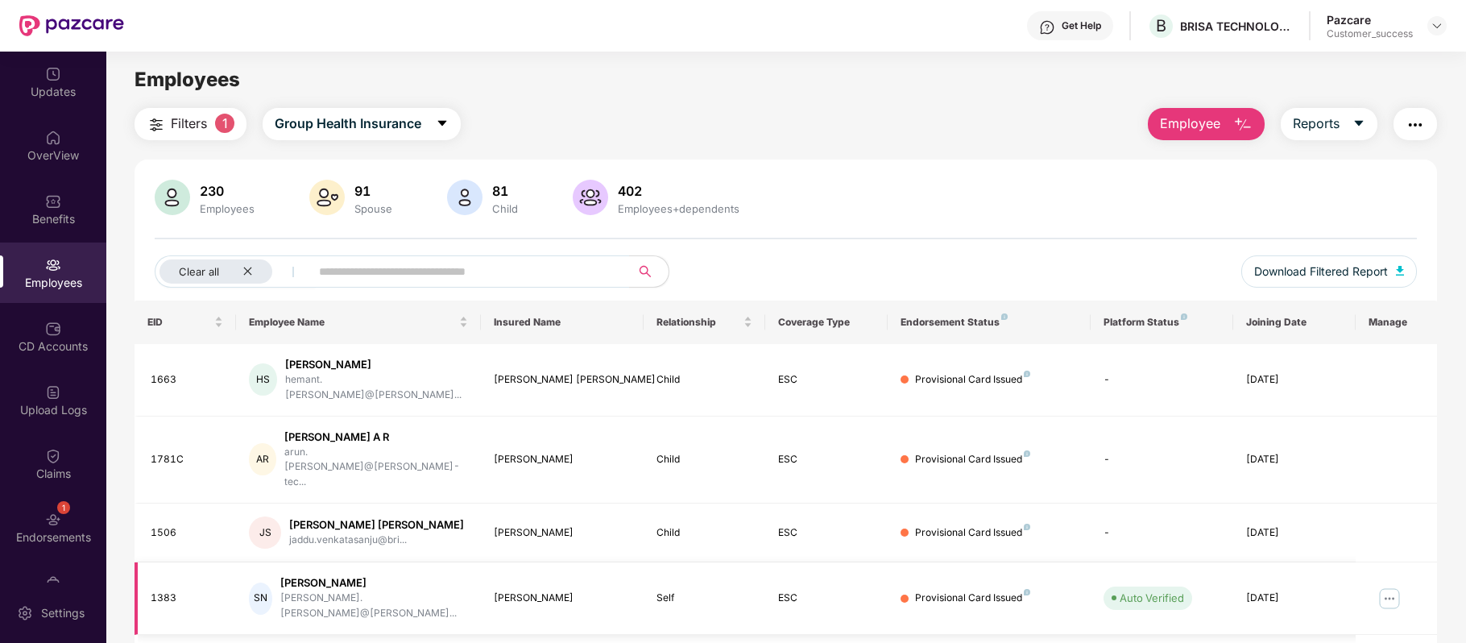
scroll to position [350, 0]
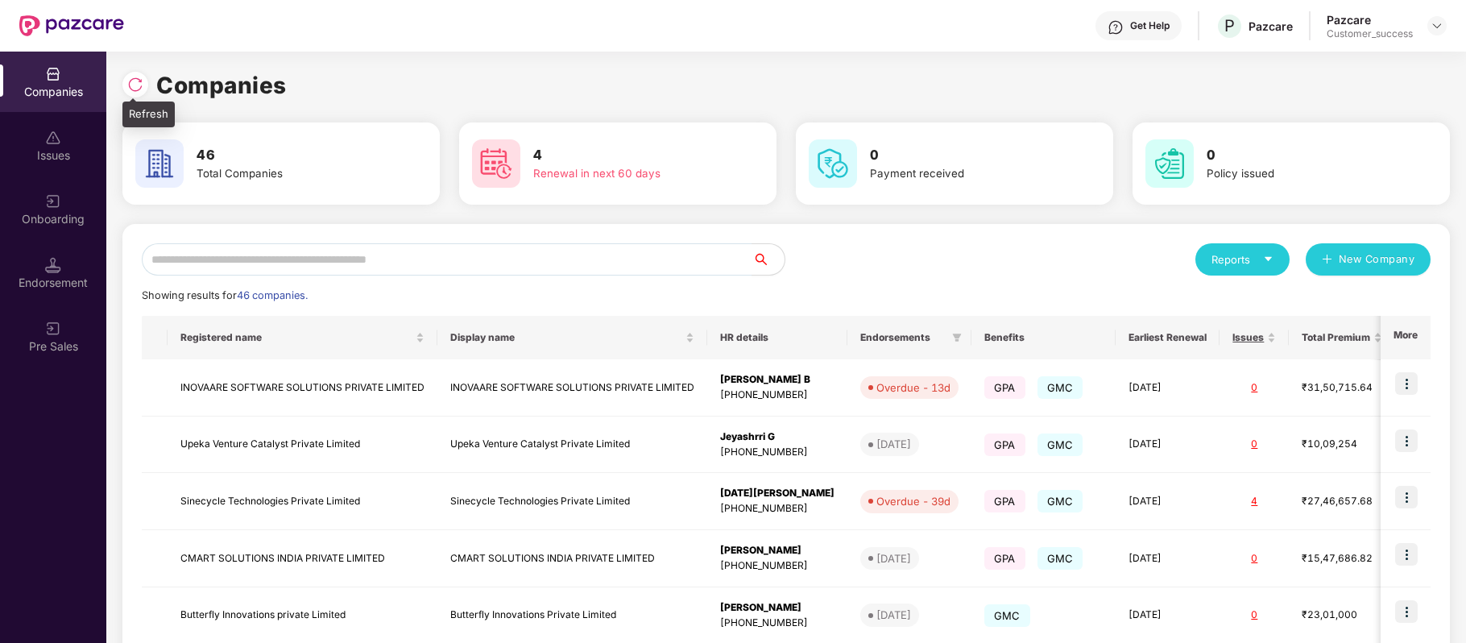
click at [133, 84] on img at bounding box center [135, 85] width 16 height 16
click at [390, 259] on input "text" at bounding box center [447, 259] width 610 height 32
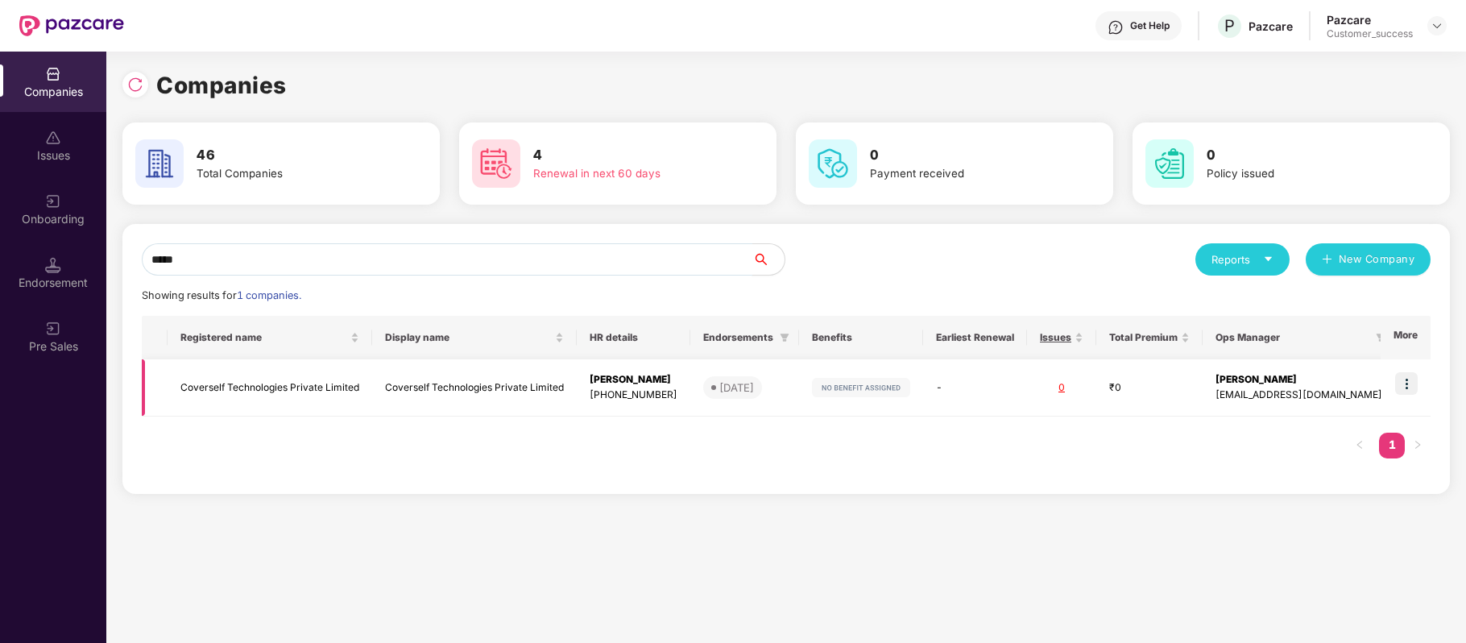
type input "*****"
click at [1403, 385] on img at bounding box center [1406, 383] width 23 height 23
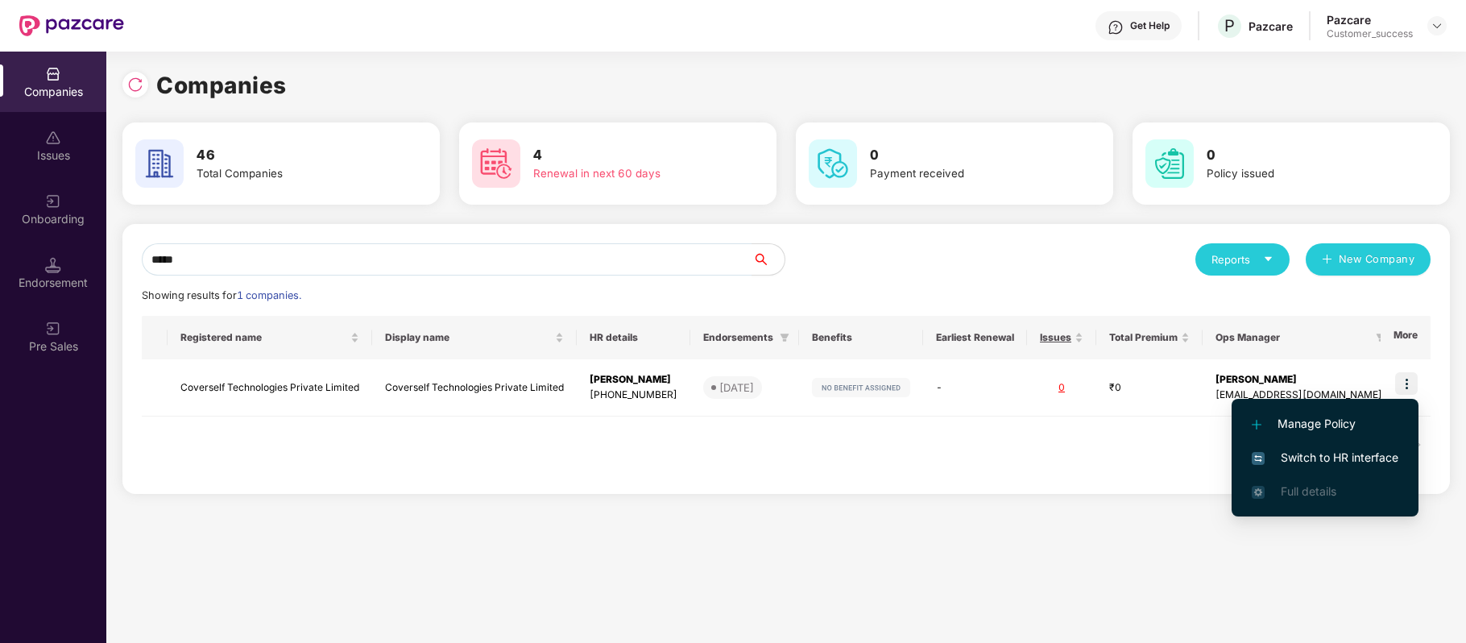
click at [1350, 445] on li "Switch to HR interface" at bounding box center [1324, 458] width 187 height 34
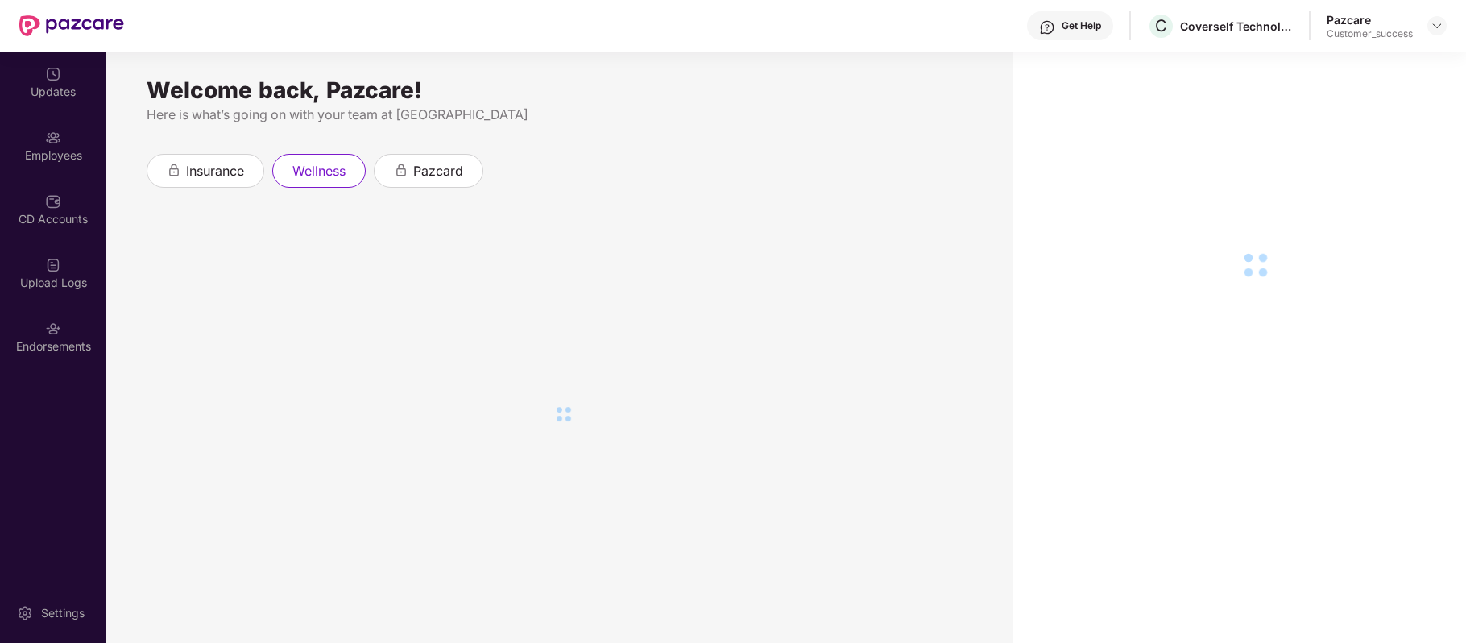
click at [56, 152] on div "Employees" at bounding box center [53, 155] width 106 height 16
